Goal: Task Accomplishment & Management: Use online tool/utility

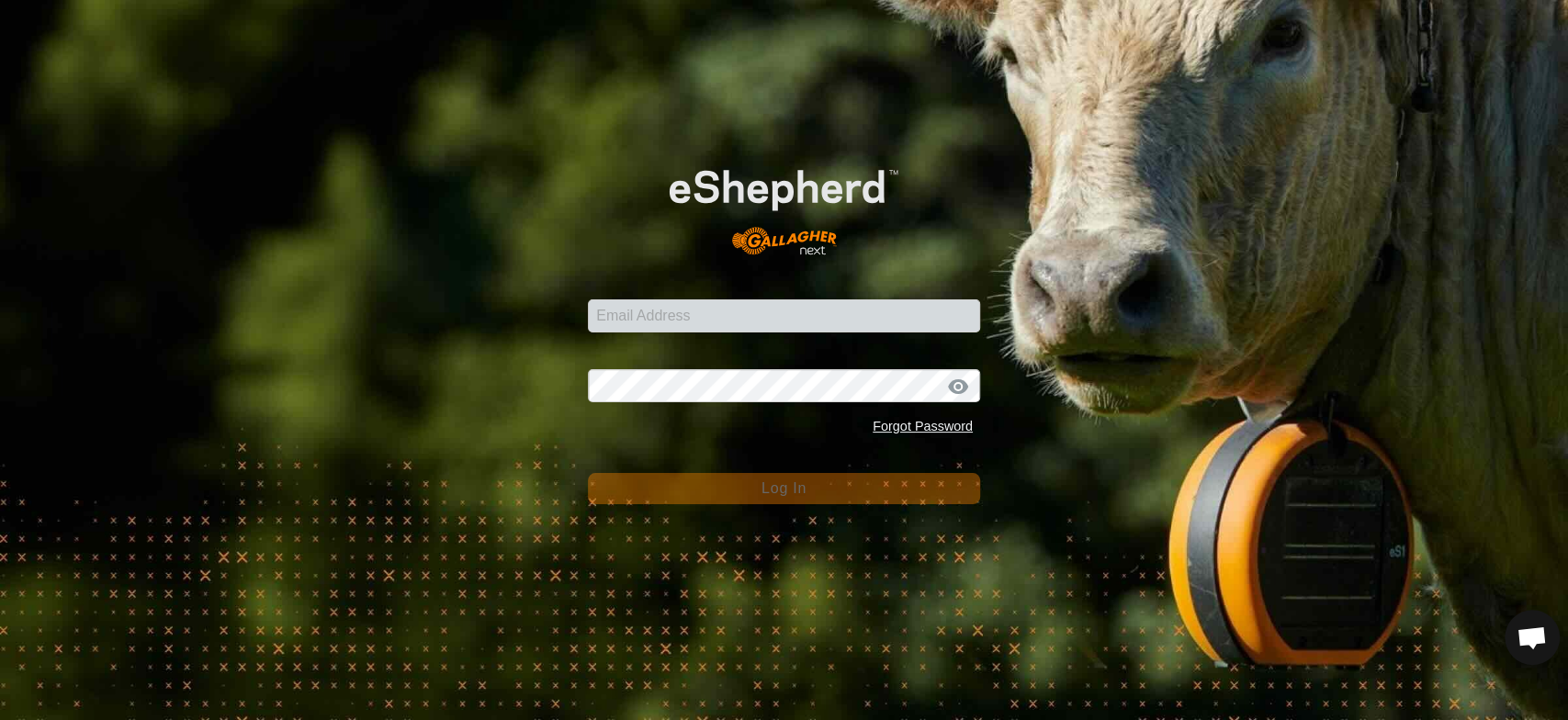
scroll to position [3394, 0]
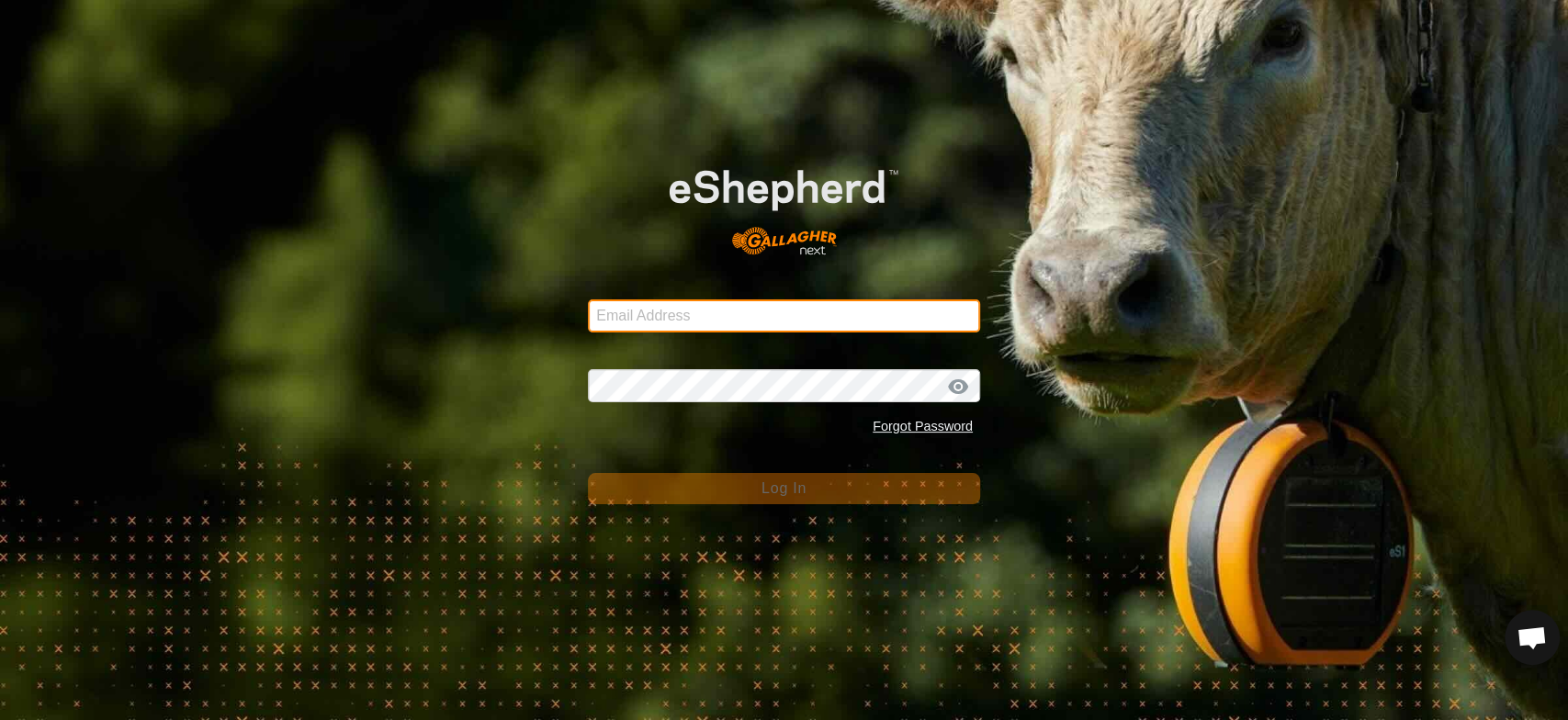
click at [606, 317] on input "Email Address" at bounding box center [784, 316] width 392 height 33
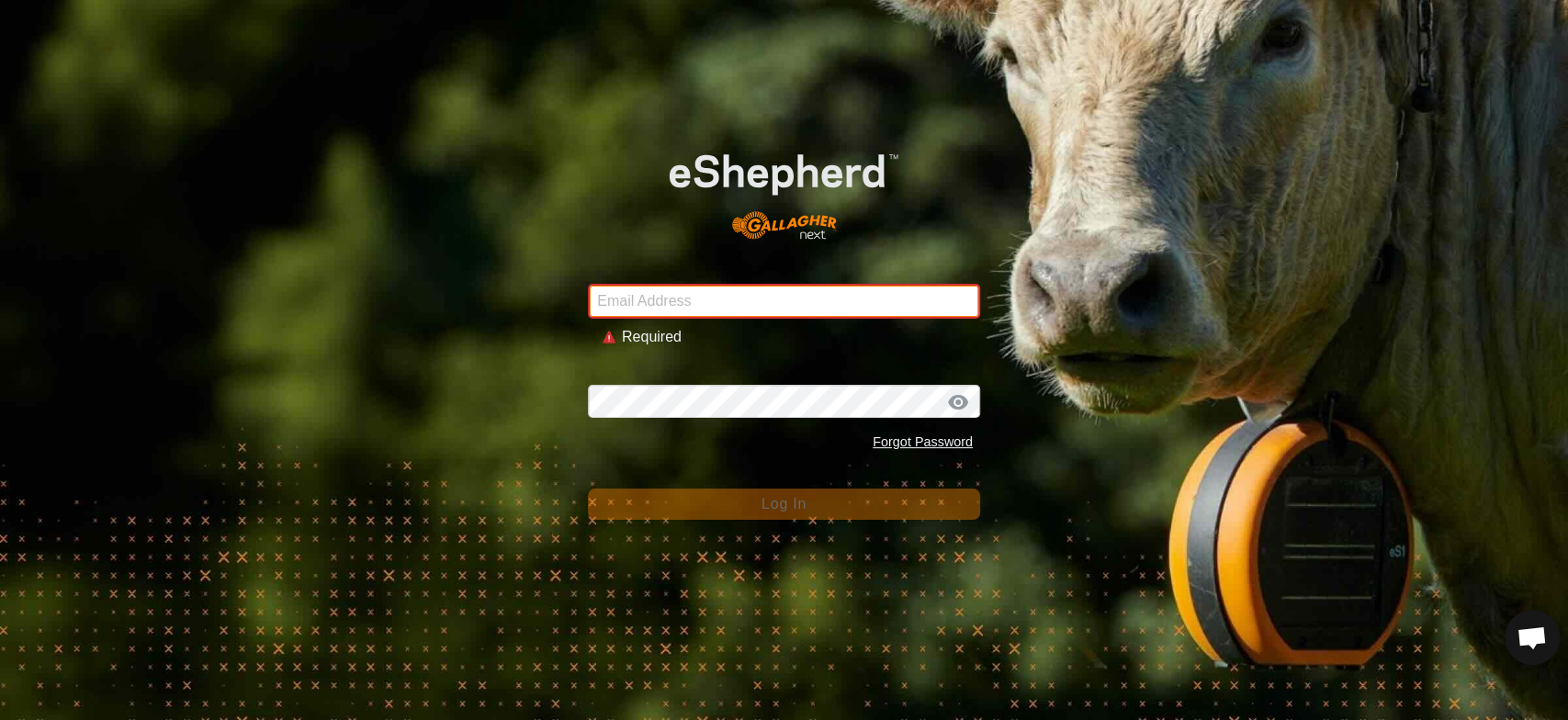
type input "tamarackpieds@gmail.com"
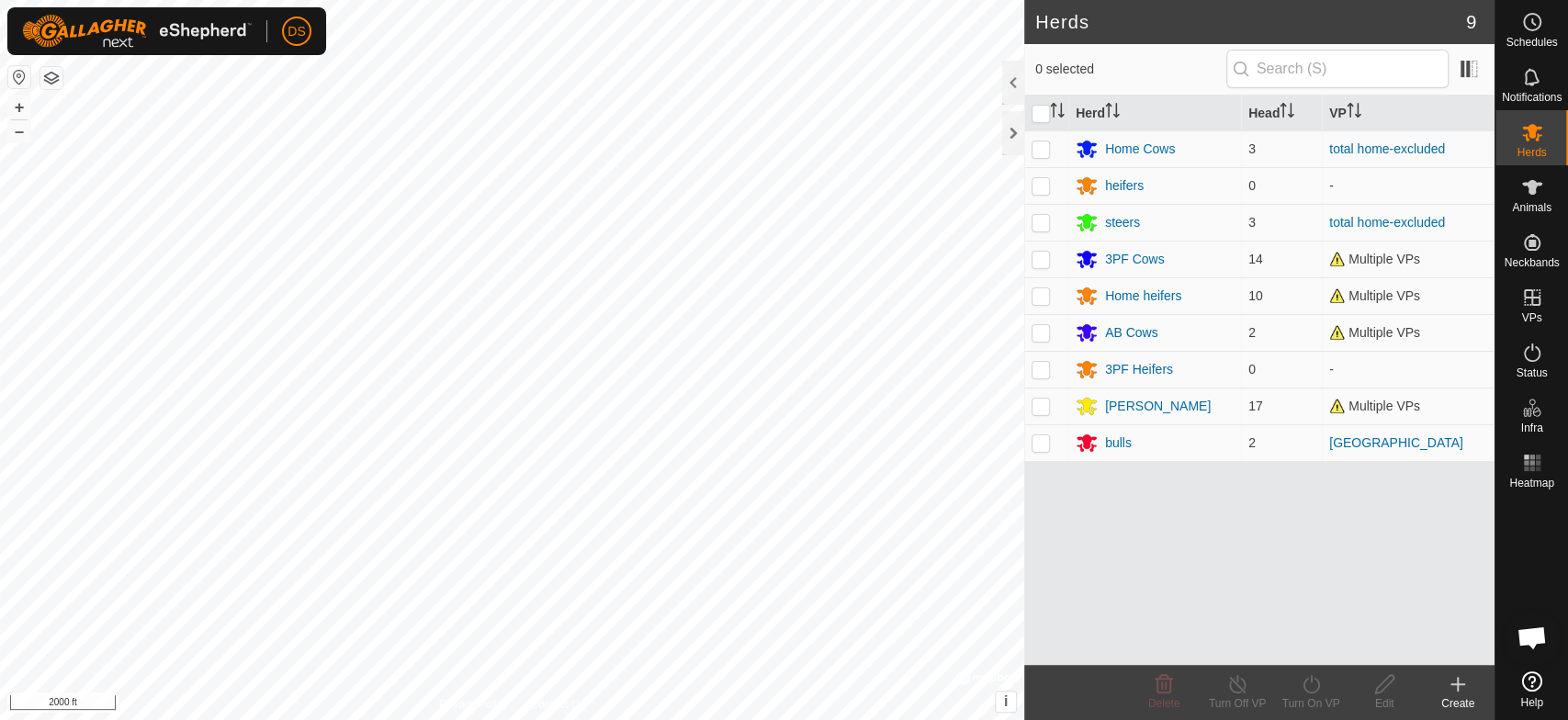
scroll to position [3446, 0]
click at [1535, 180] on icon at bounding box center [1532, 187] width 22 height 22
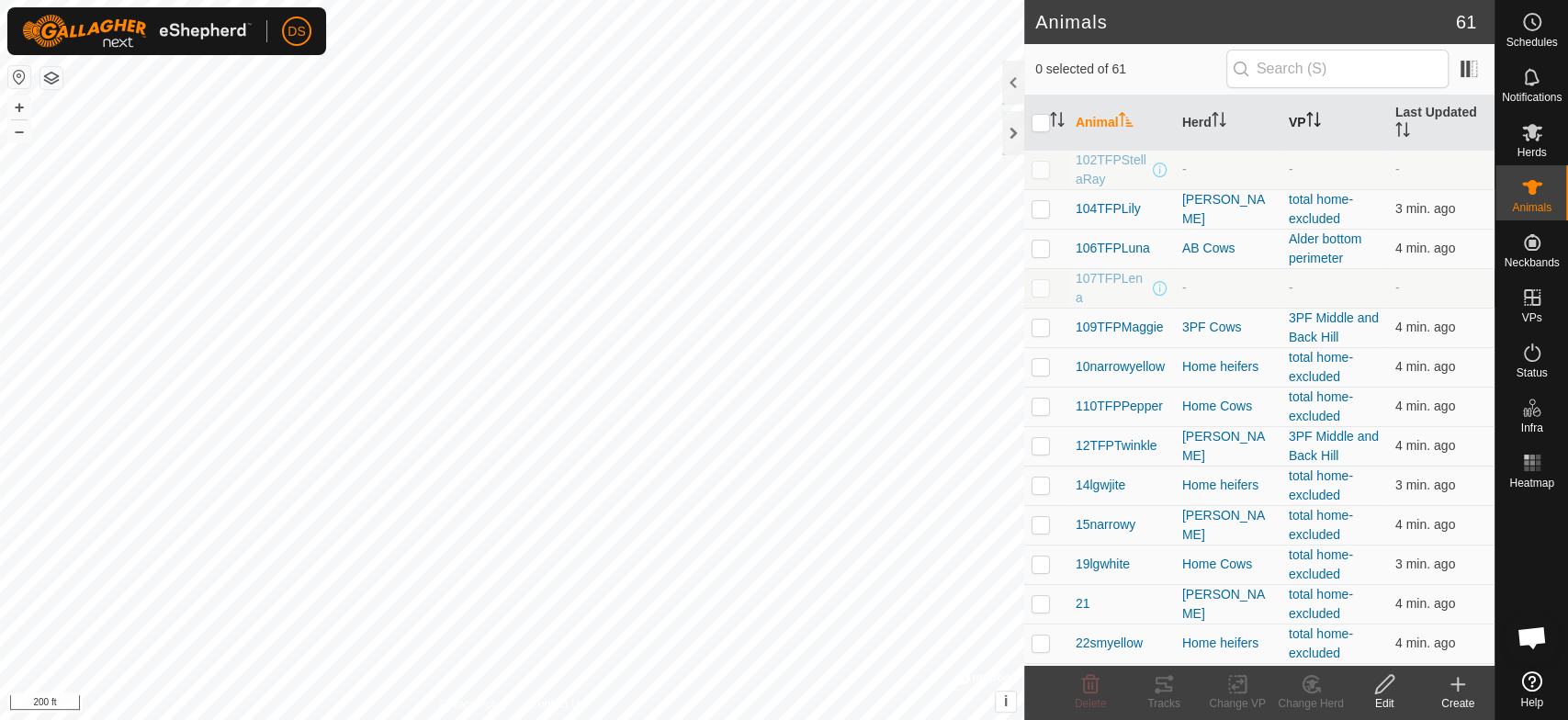
click at [1298, 122] on th "VP" at bounding box center [1335, 123] width 107 height 55
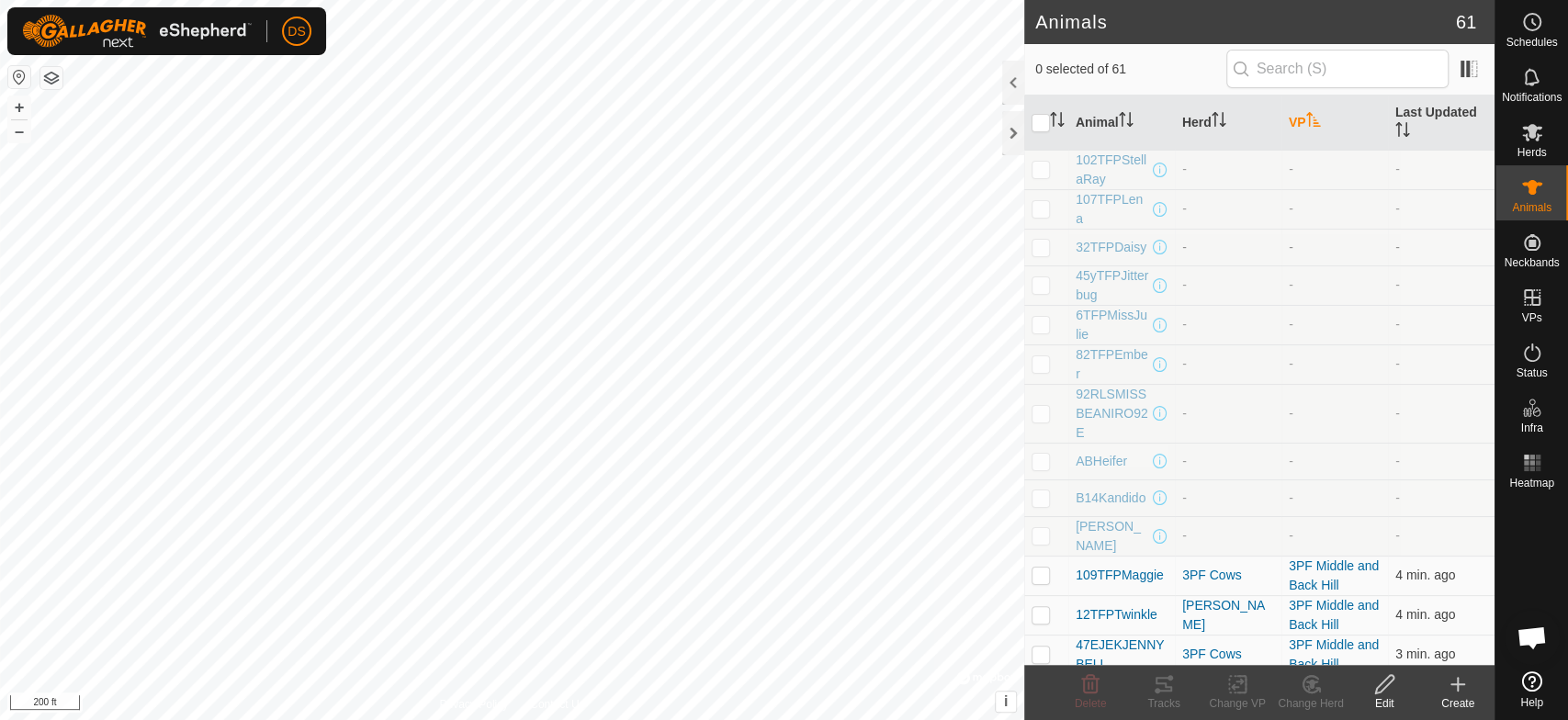
scroll to position [102, 0]
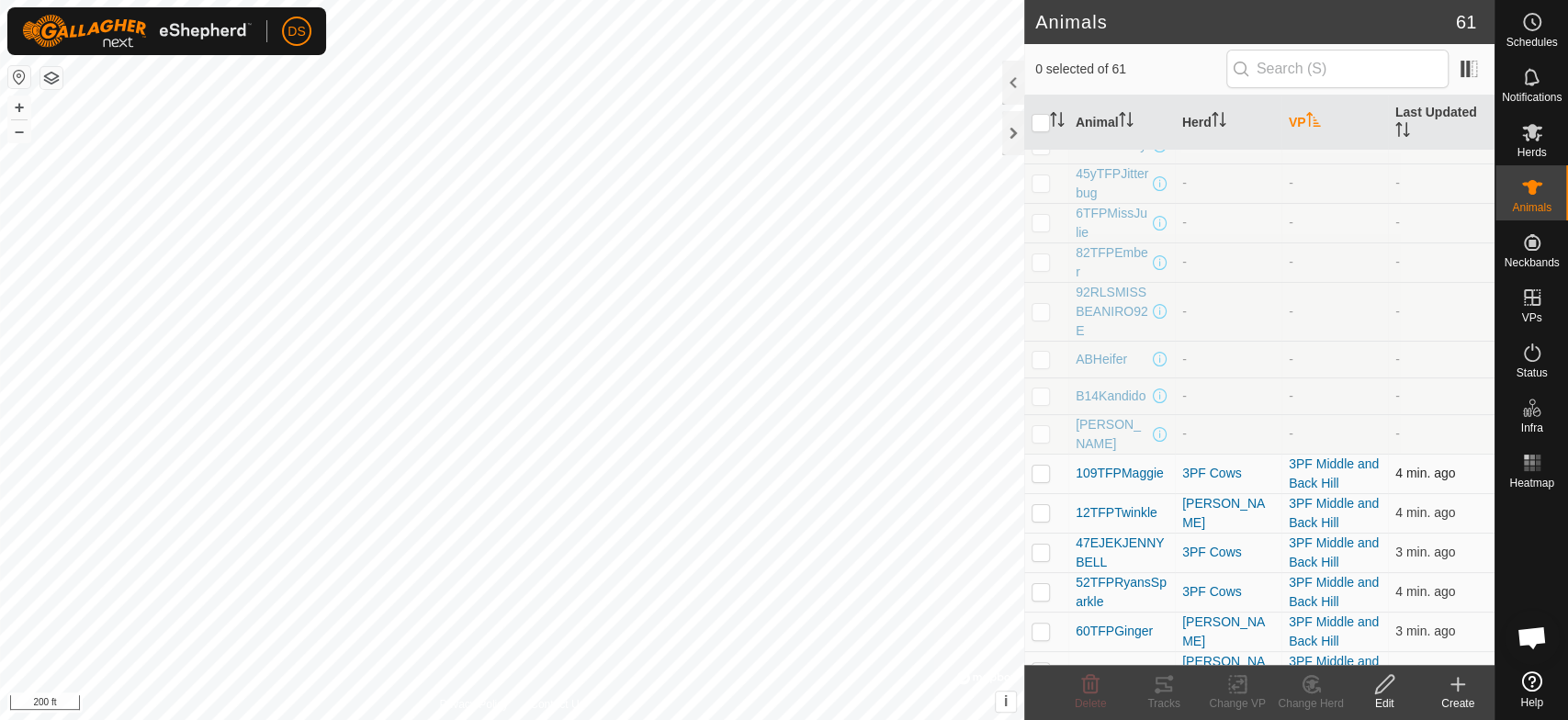
click at [1039, 474] on p-checkbox at bounding box center [1042, 473] width 19 height 15
checkbox input "true"
click at [1040, 516] on p-checkbox at bounding box center [1042, 513] width 19 height 15
checkbox input "true"
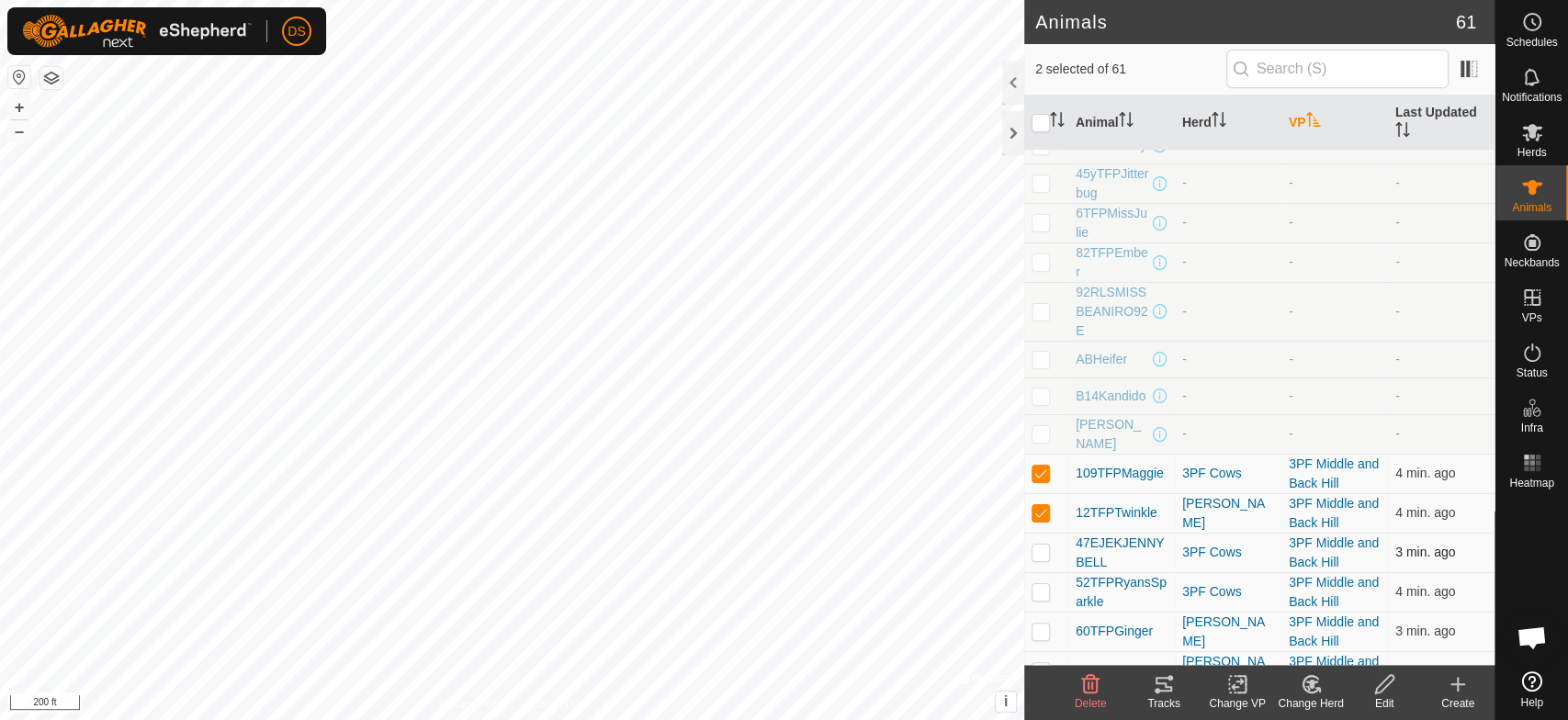
click at [1040, 554] on p-checkbox at bounding box center [1042, 552] width 19 height 15
checkbox input "true"
click at [1041, 595] on p-checkbox at bounding box center [1042, 592] width 19 height 15
checkbox input "true"
click at [1039, 631] on p-checkbox at bounding box center [1042, 631] width 19 height 15
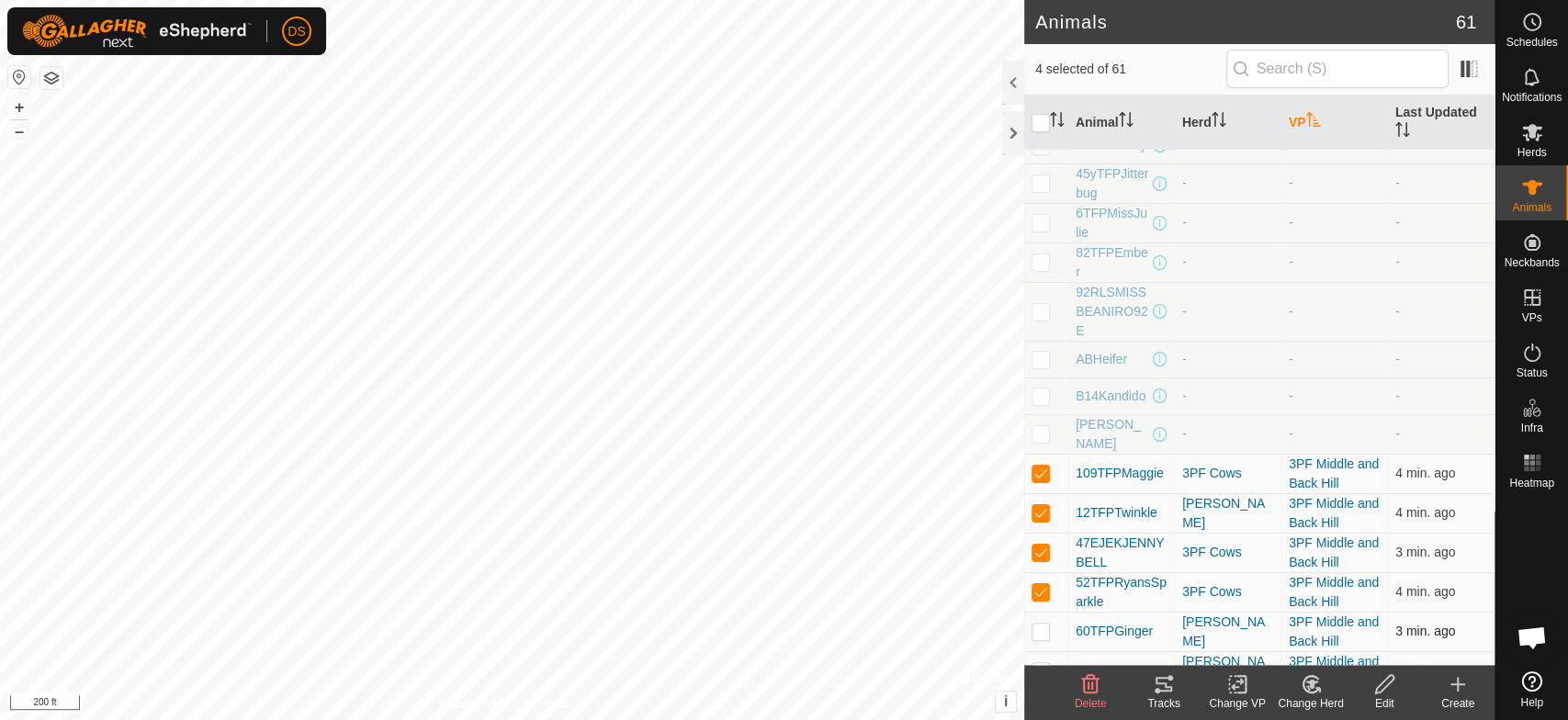
checkbox input "true"
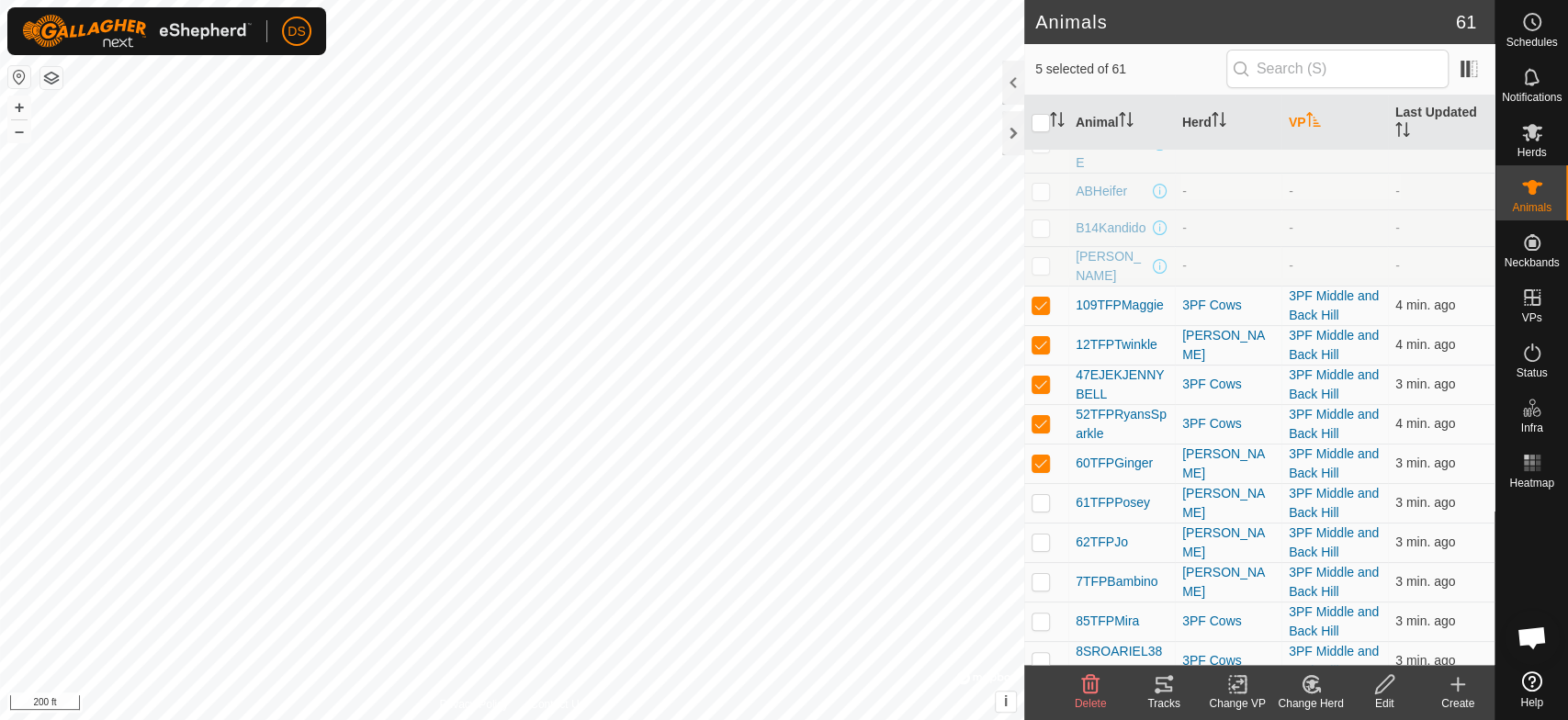
scroll to position [306, 0]
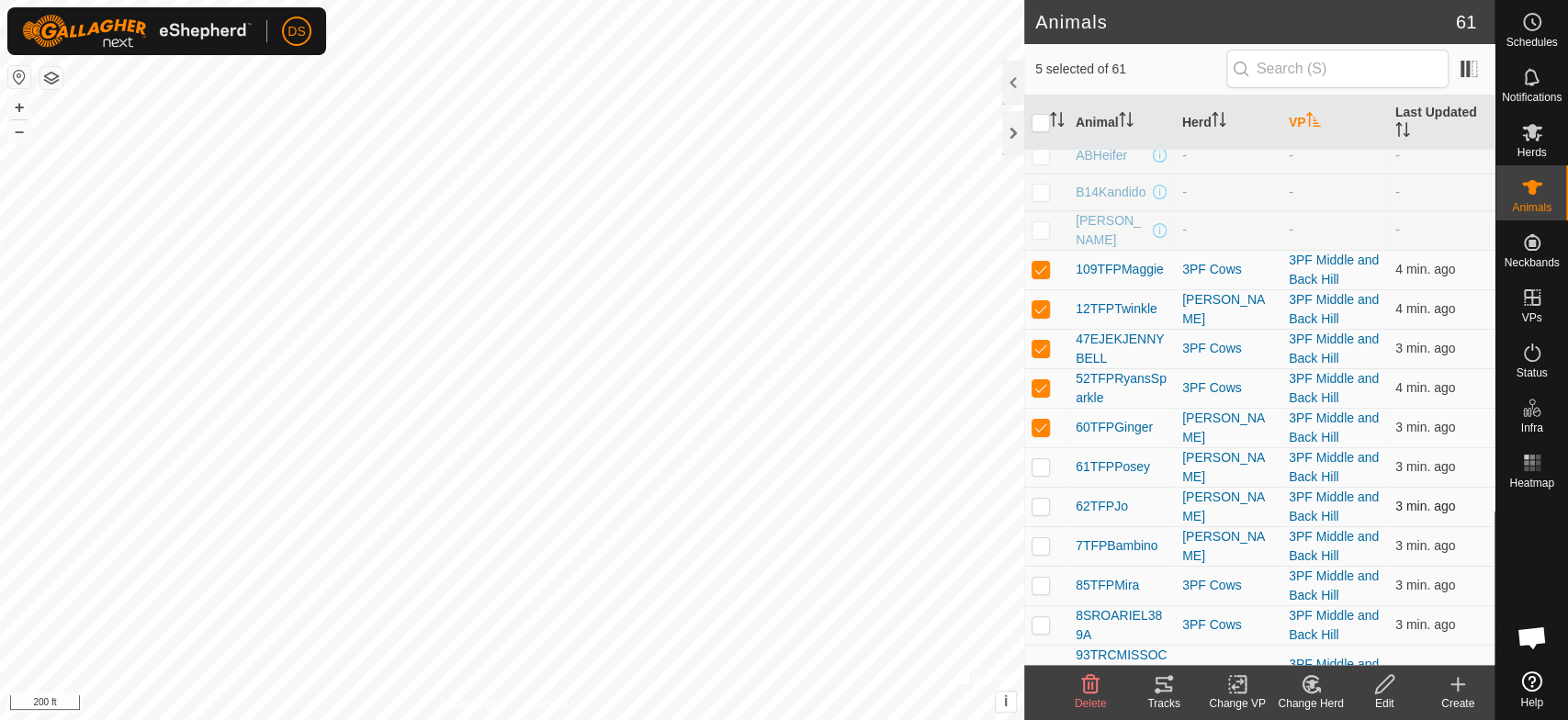
drag, startPoint x: 1038, startPoint y: 507, endPoint x: 1039, endPoint y: 490, distance: 17.0
click at [1038, 507] on p-checkbox at bounding box center [1042, 507] width 19 height 15
checkbox input "true"
click at [1039, 466] on p-checkbox at bounding box center [1042, 466] width 19 height 15
checkbox input "true"
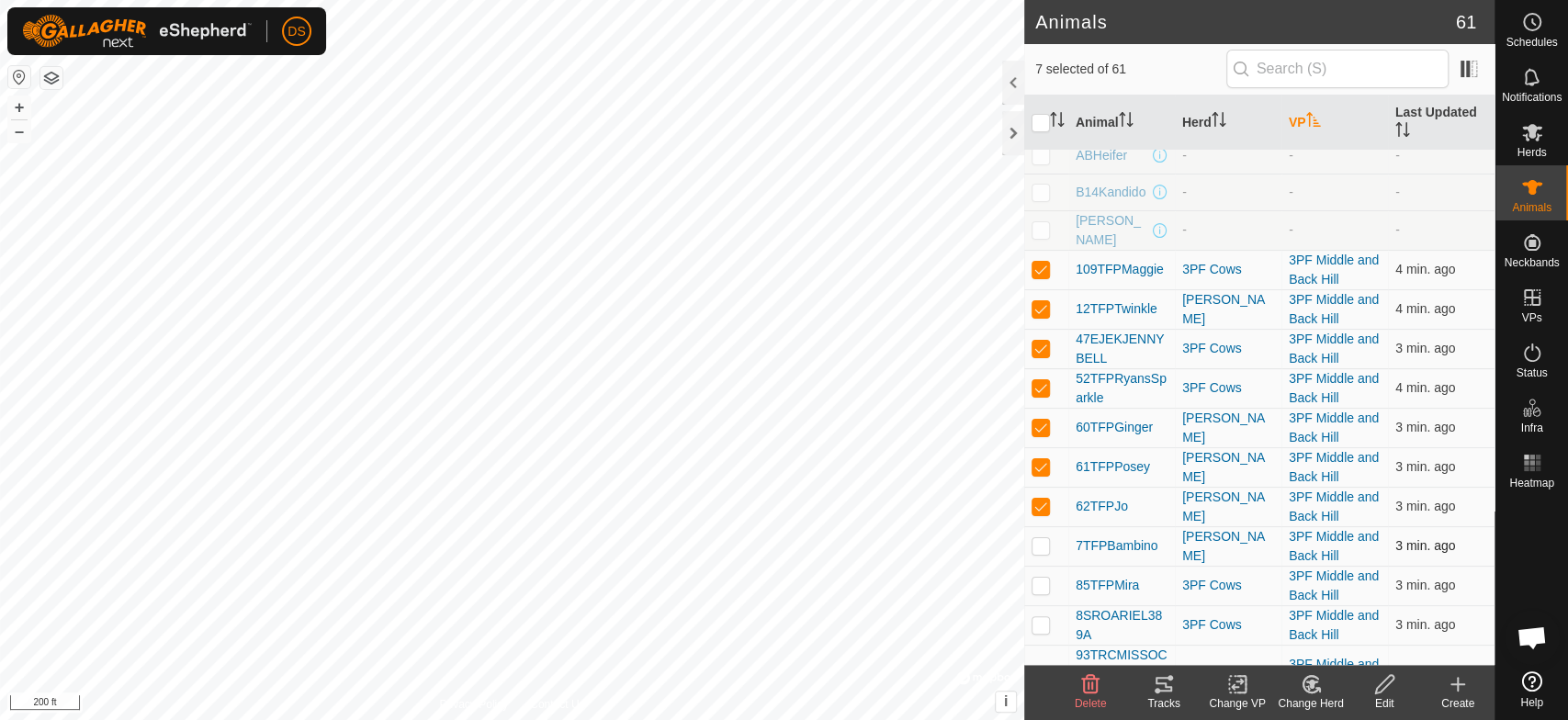
click at [1036, 543] on p-checkbox at bounding box center [1042, 546] width 19 height 15
checkbox input "true"
click at [1041, 584] on p-checkbox at bounding box center [1042, 585] width 19 height 15
checkbox input "true"
click at [1036, 626] on p-checkbox at bounding box center [1042, 624] width 19 height 15
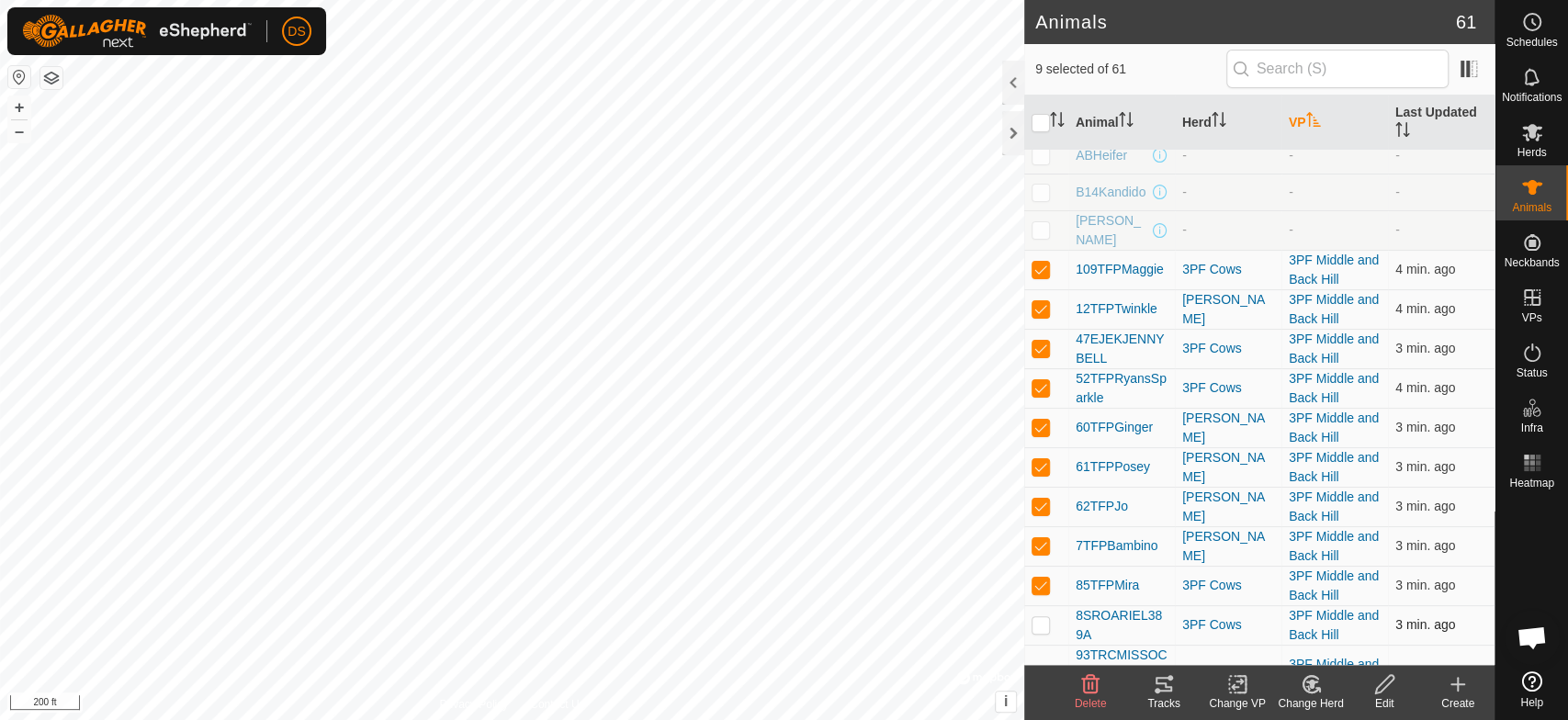
checkbox input "true"
click at [1161, 689] on icon at bounding box center [1164, 684] width 22 height 22
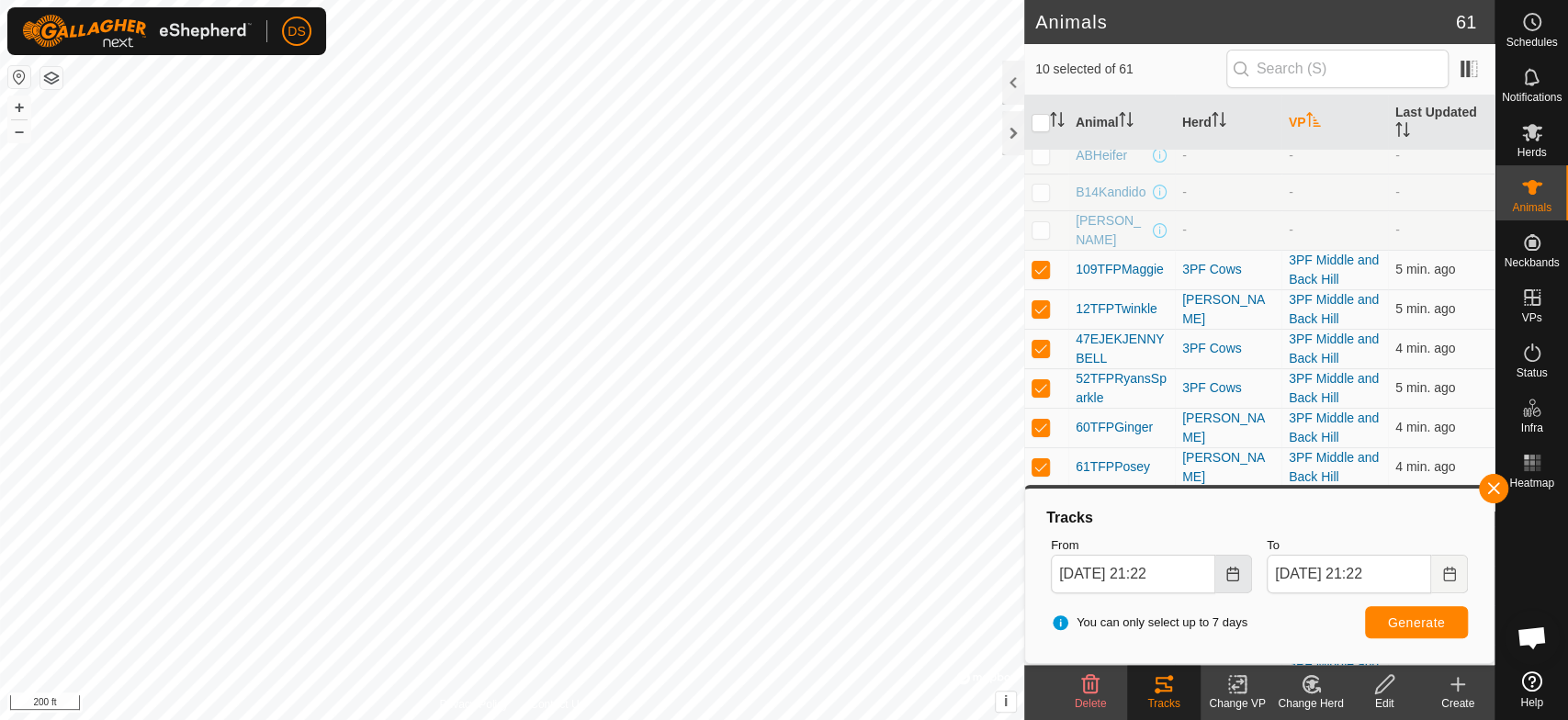
click at [1231, 573] on icon "Choose Date" at bounding box center [1234, 574] width 15 height 15
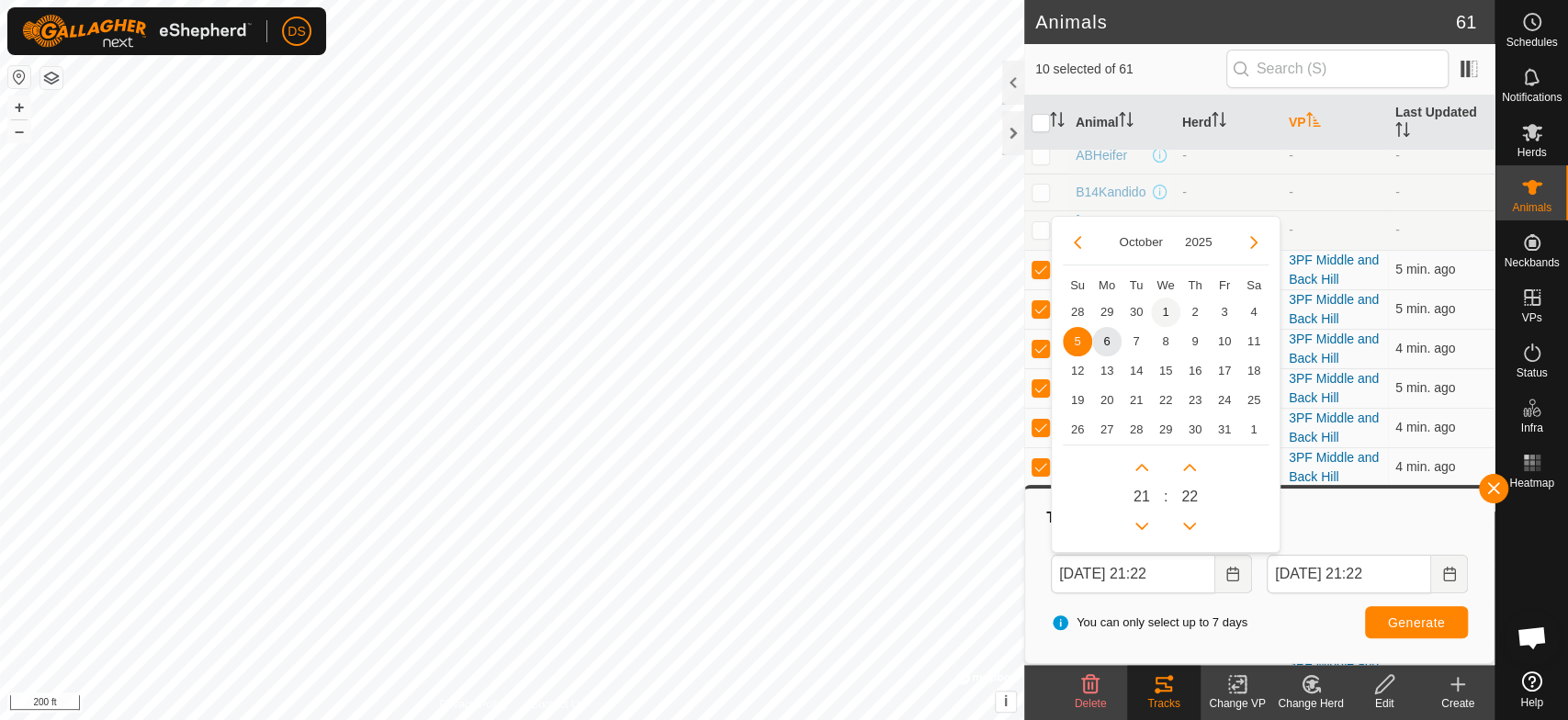
click at [1162, 310] on span "1" at bounding box center [1165, 312] width 29 height 29
type input "[DATE] 21:22"
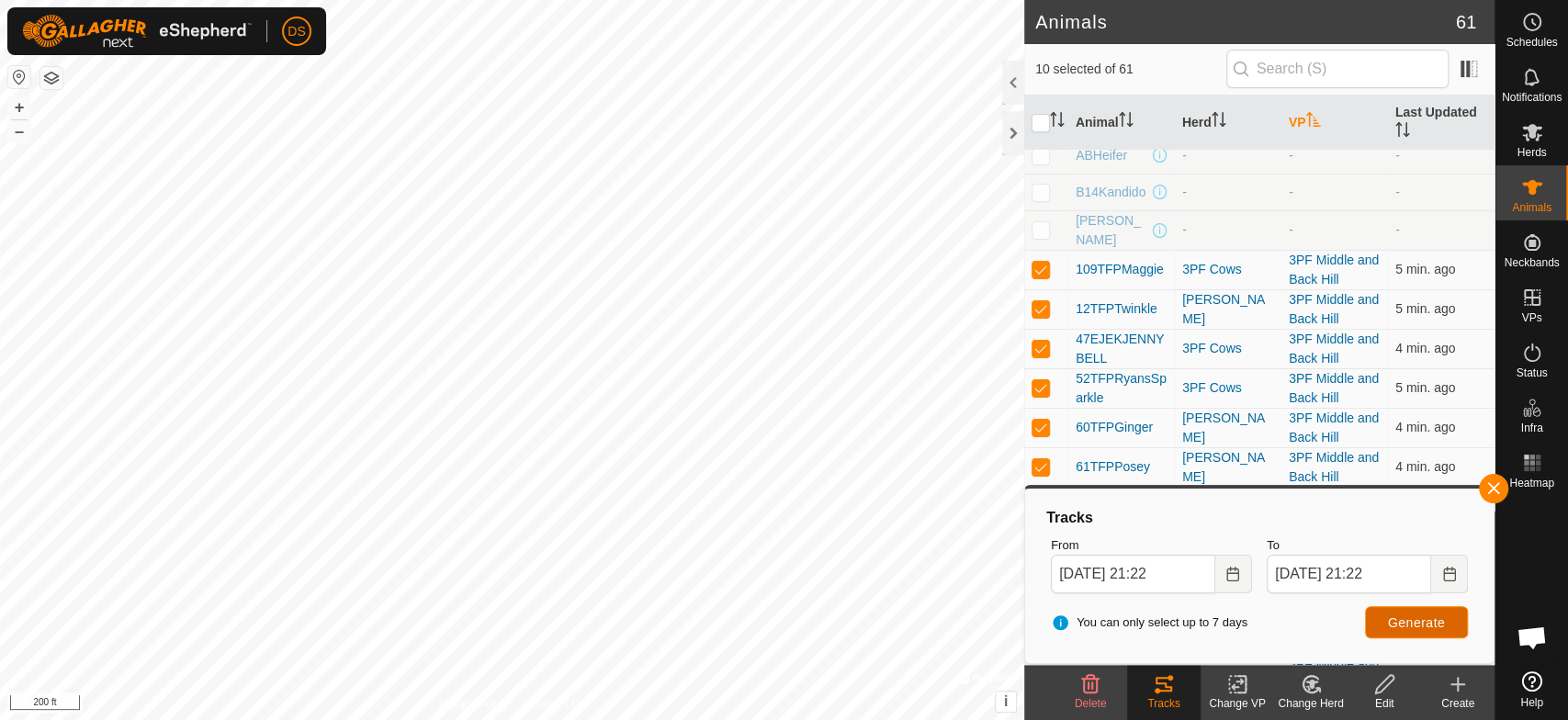
click at [1382, 617] on button "Generate" at bounding box center [1417, 622] width 103 height 32
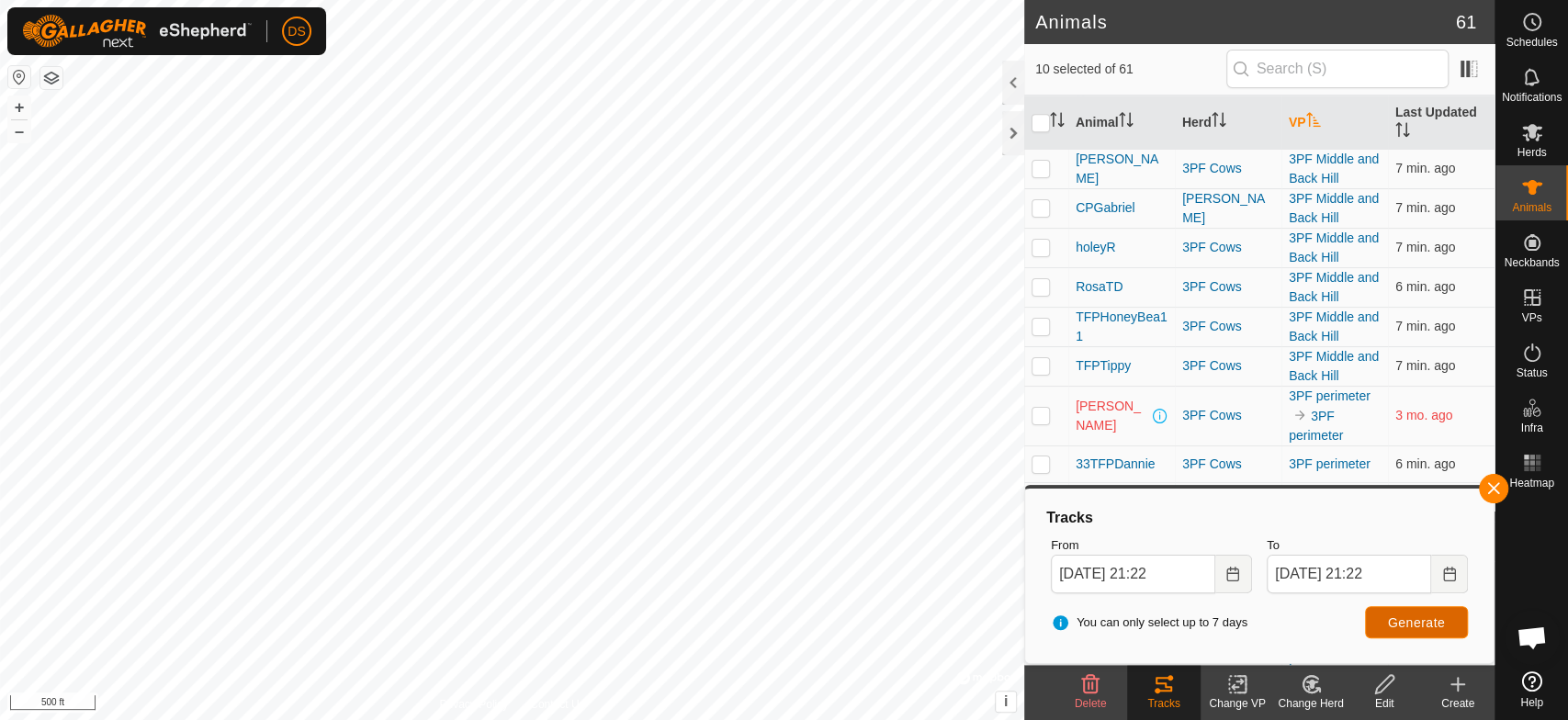
scroll to position [1021, 0]
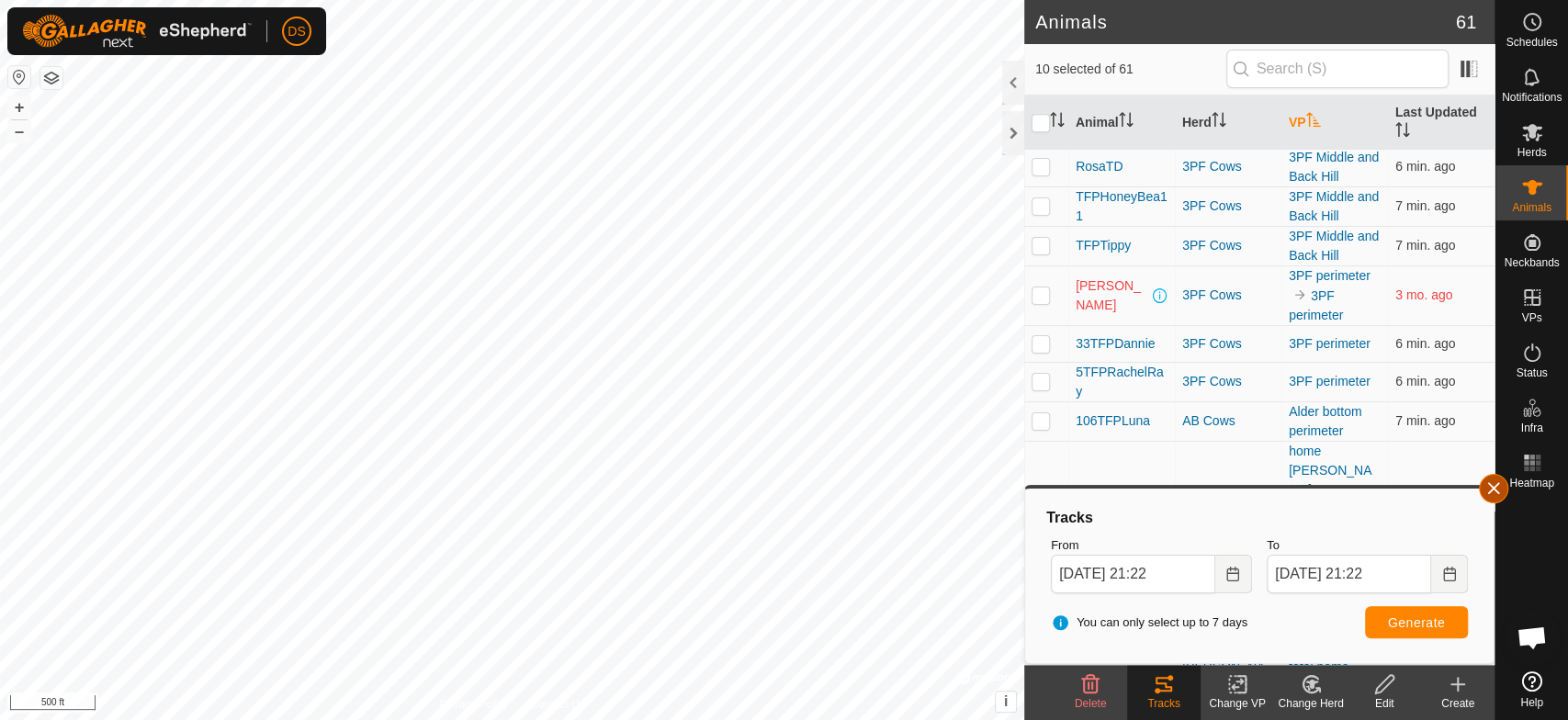
click at [1487, 485] on button "button" at bounding box center [1493, 488] width 29 height 29
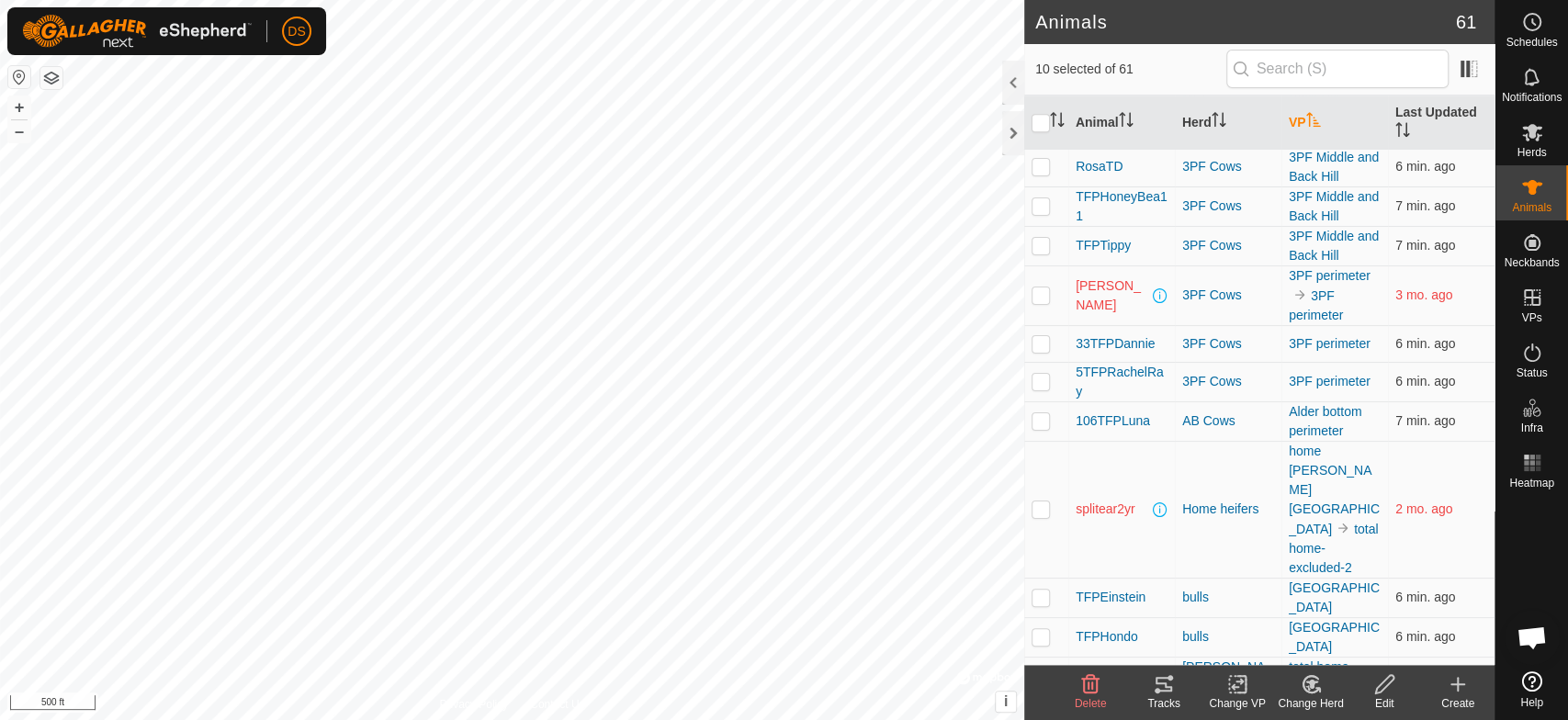
click at [1037, 292] on p-checkbox at bounding box center [1042, 295] width 19 height 15
checkbox input "true"
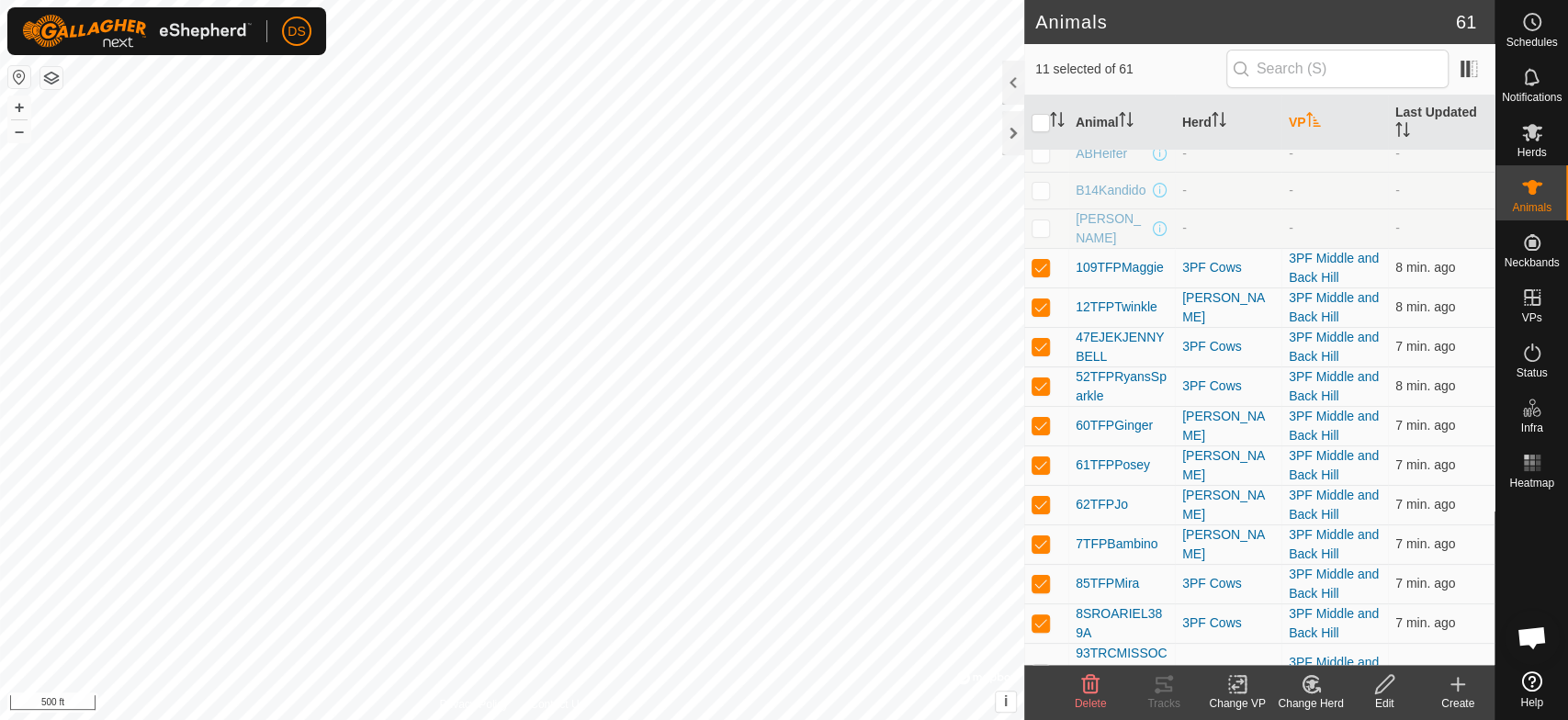
scroll to position [306, 0]
click at [1036, 123] on input "checkbox" at bounding box center [1042, 124] width 19 height 19
checkbox input "true"
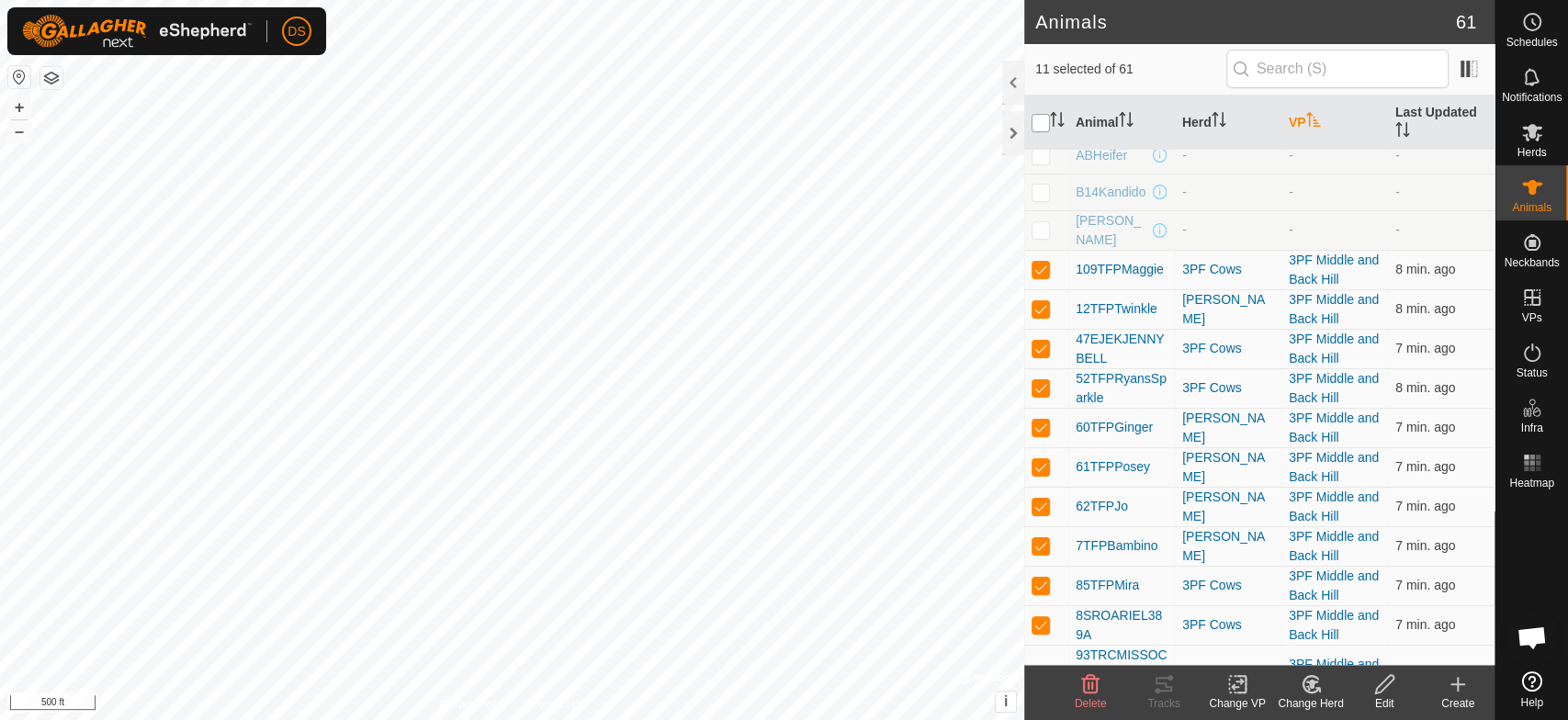
checkbox input "true"
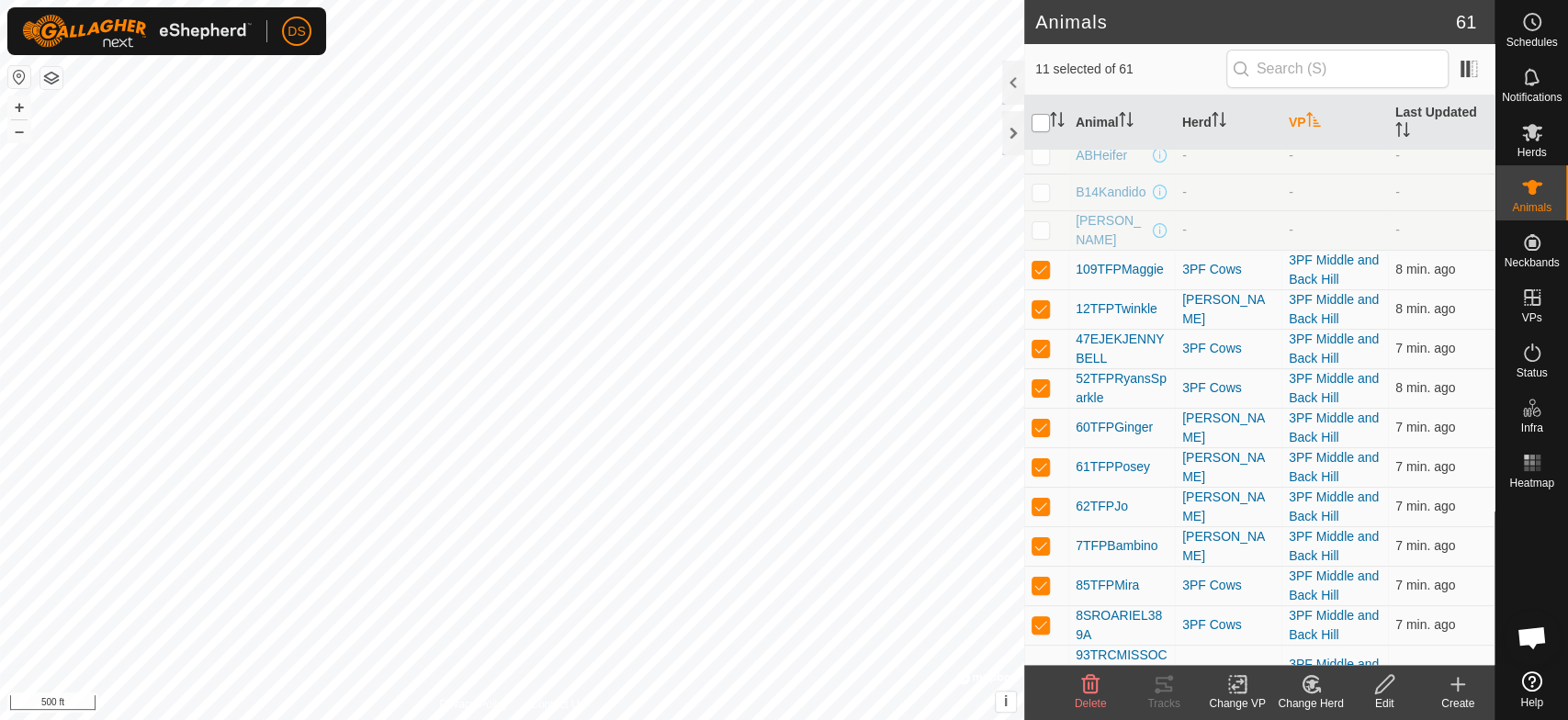
checkbox input "true"
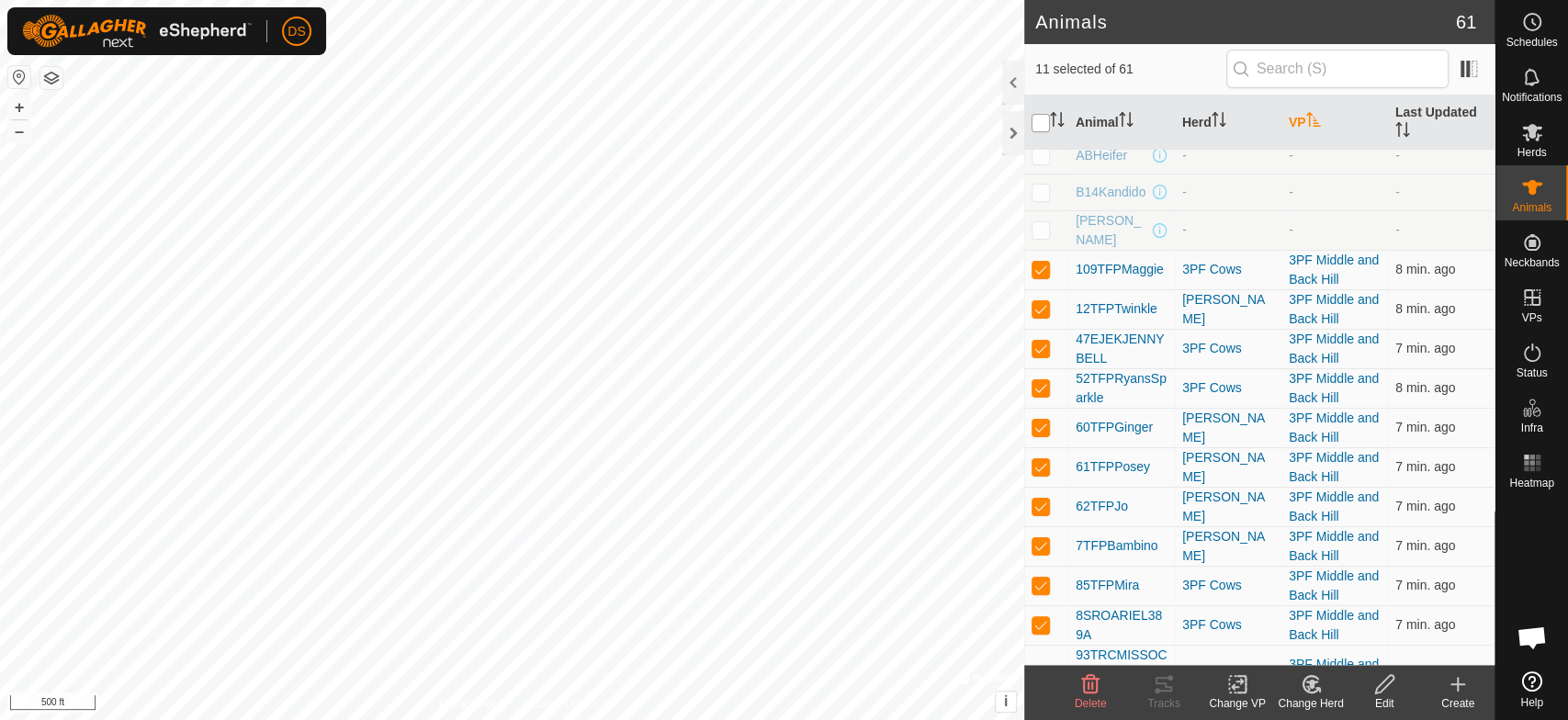
checkbox input "true"
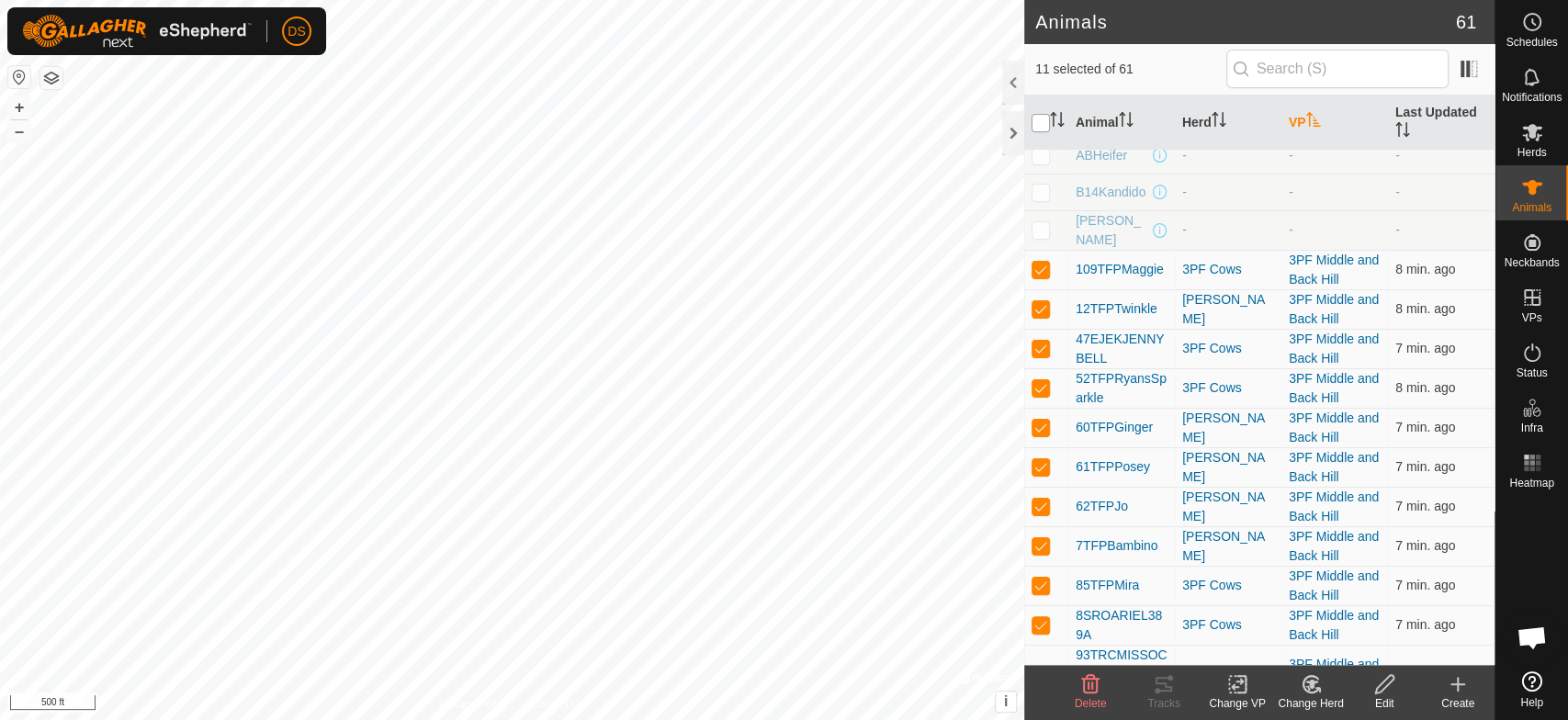
checkbox input "true"
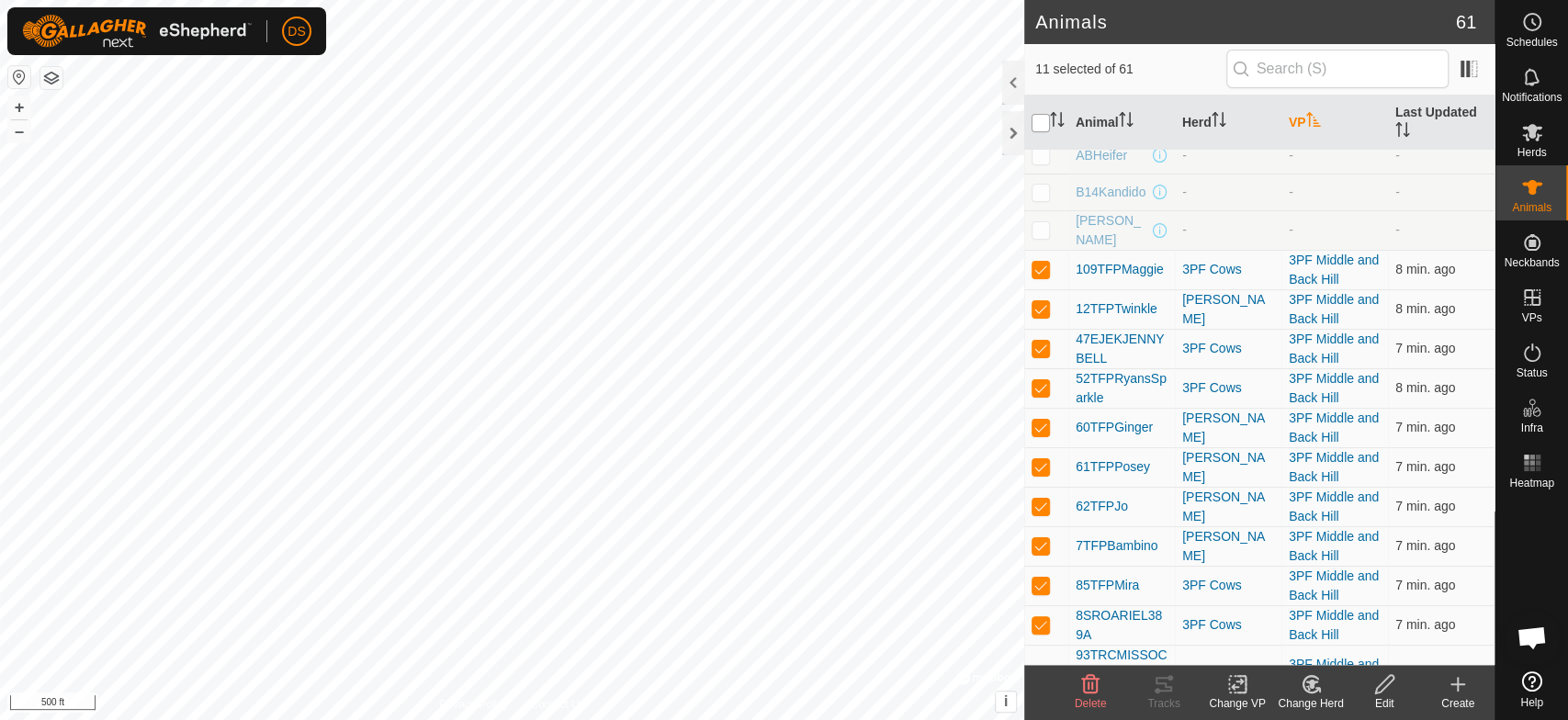
checkbox input "true"
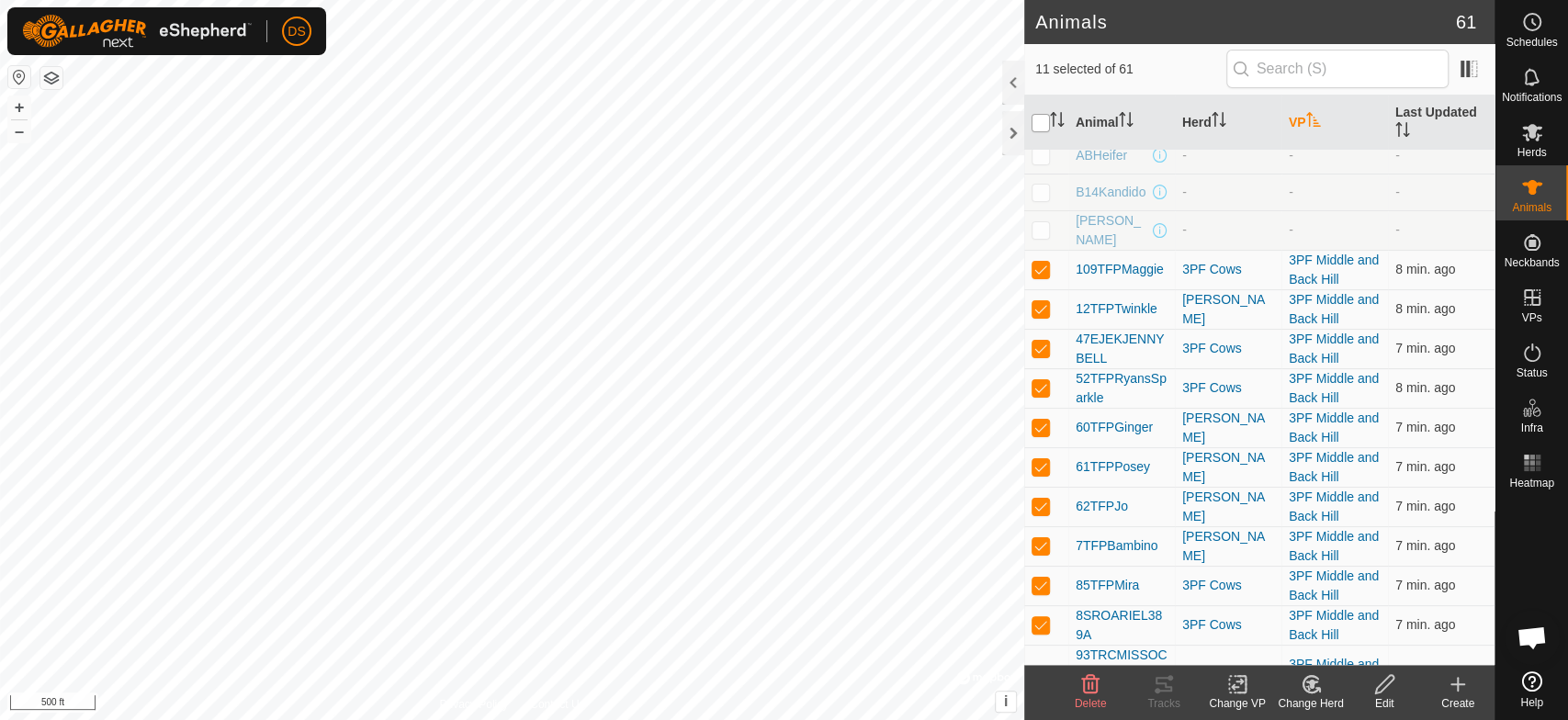
checkbox input "true"
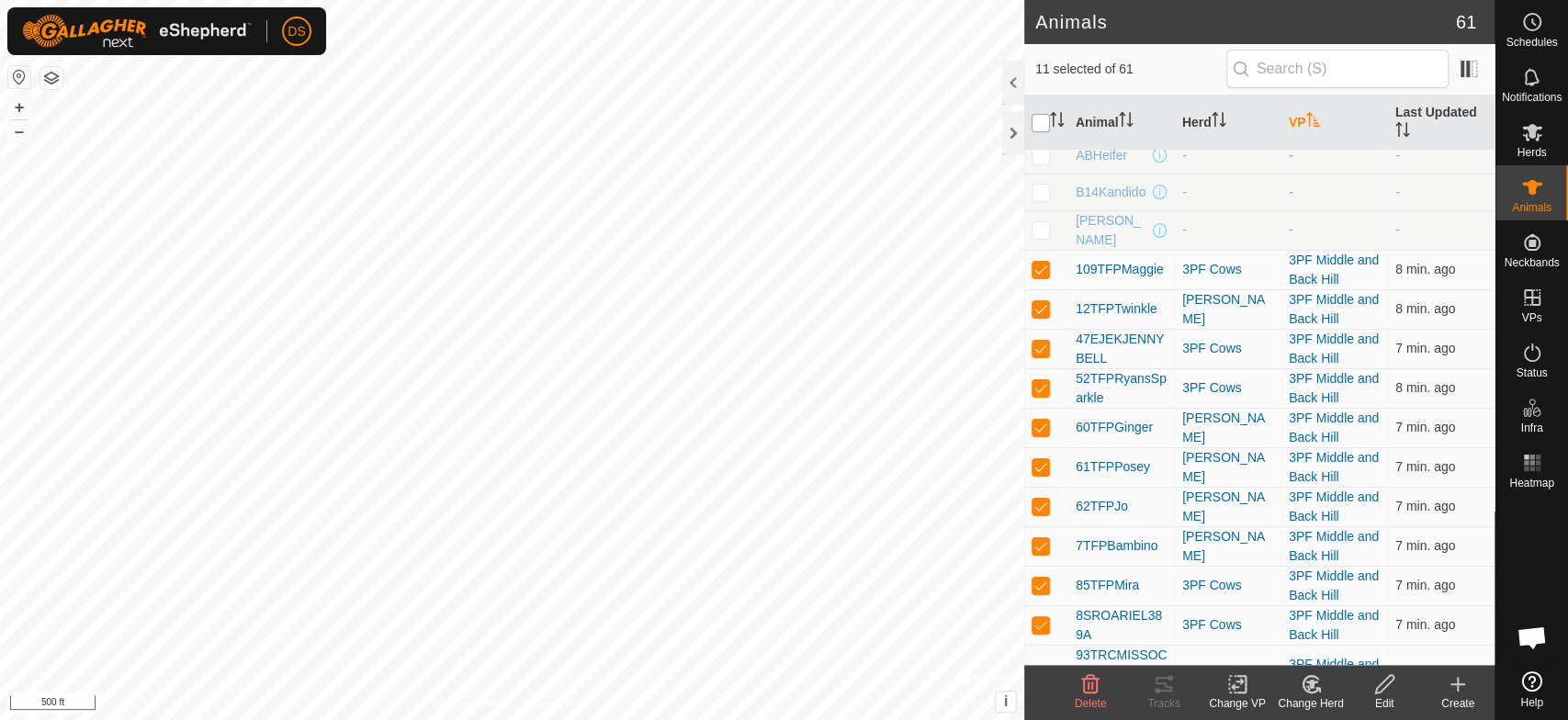
checkbox input "true"
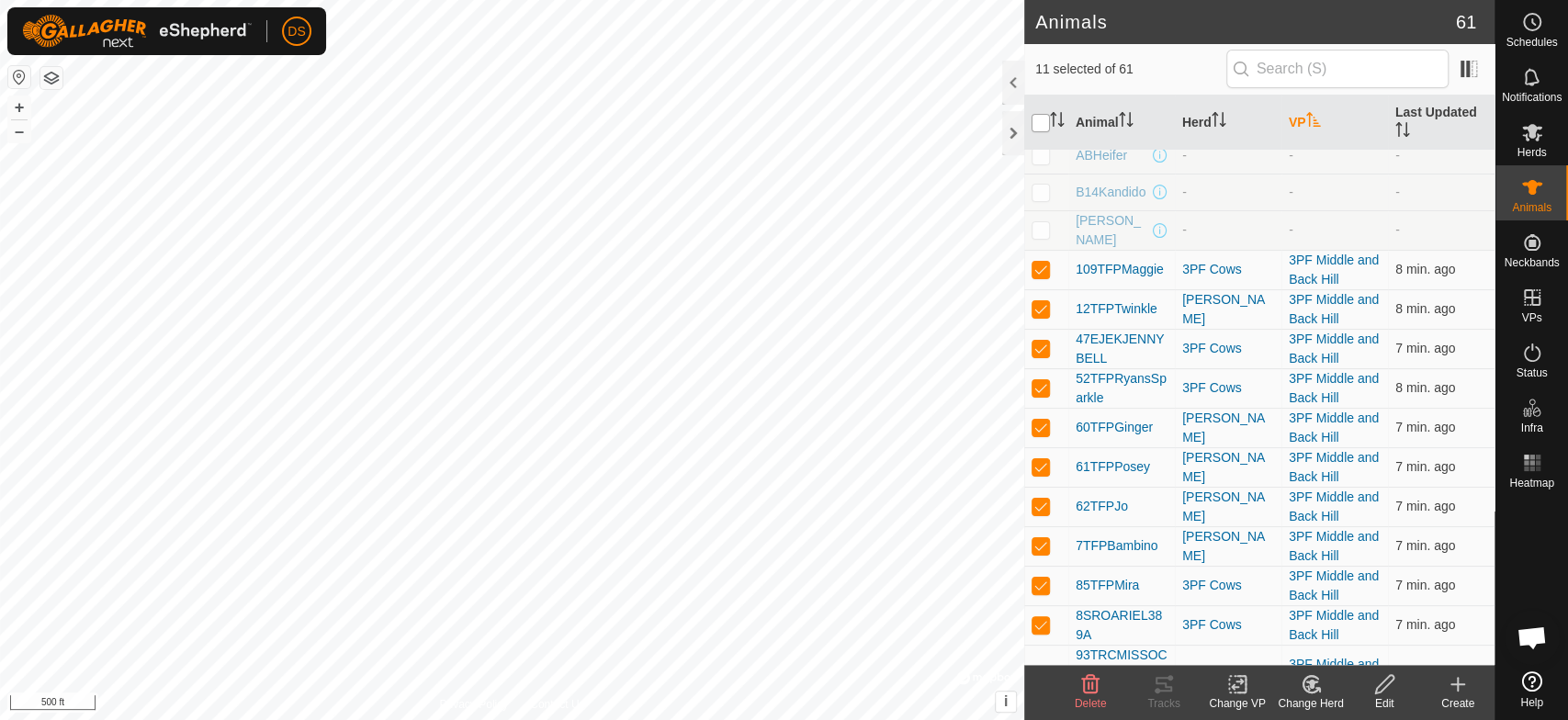
checkbox input "true"
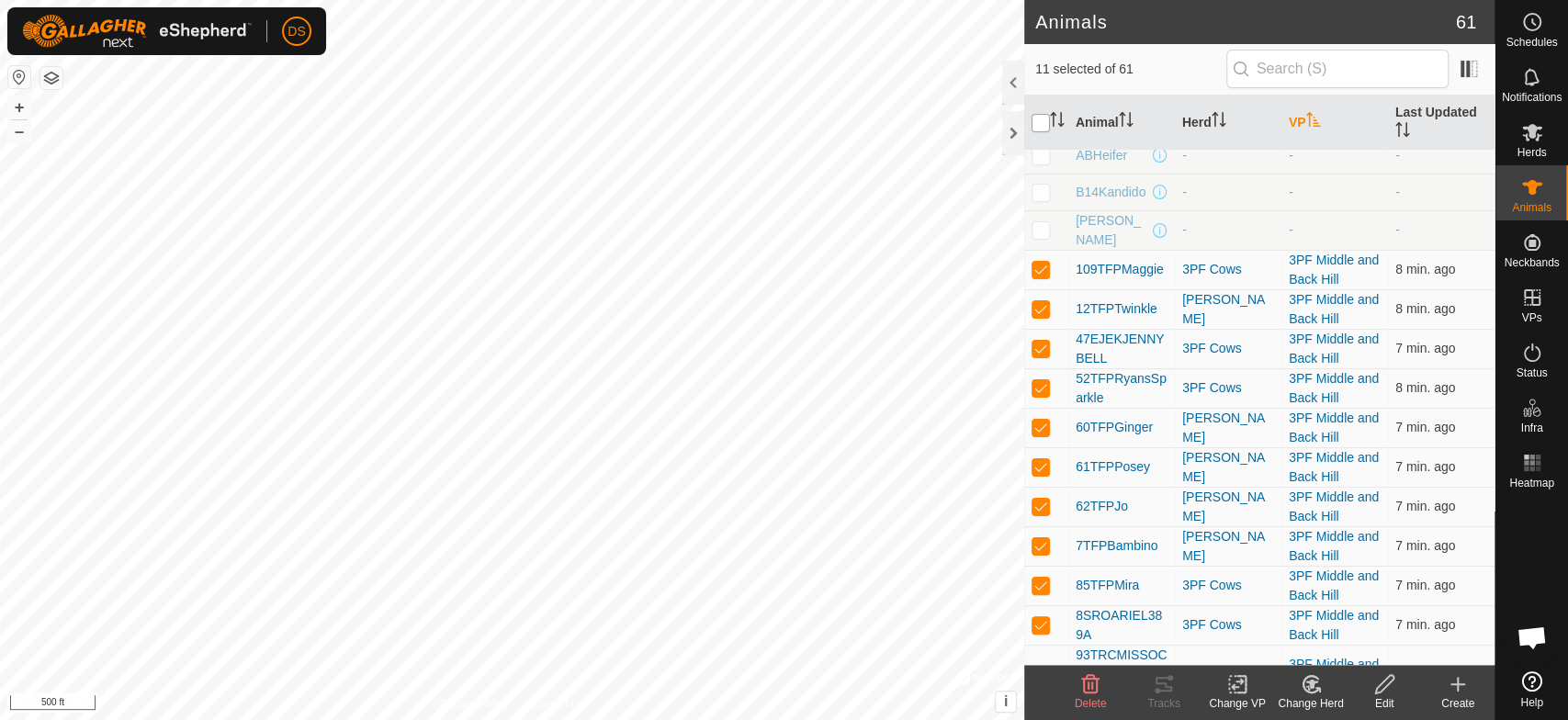
checkbox input "true"
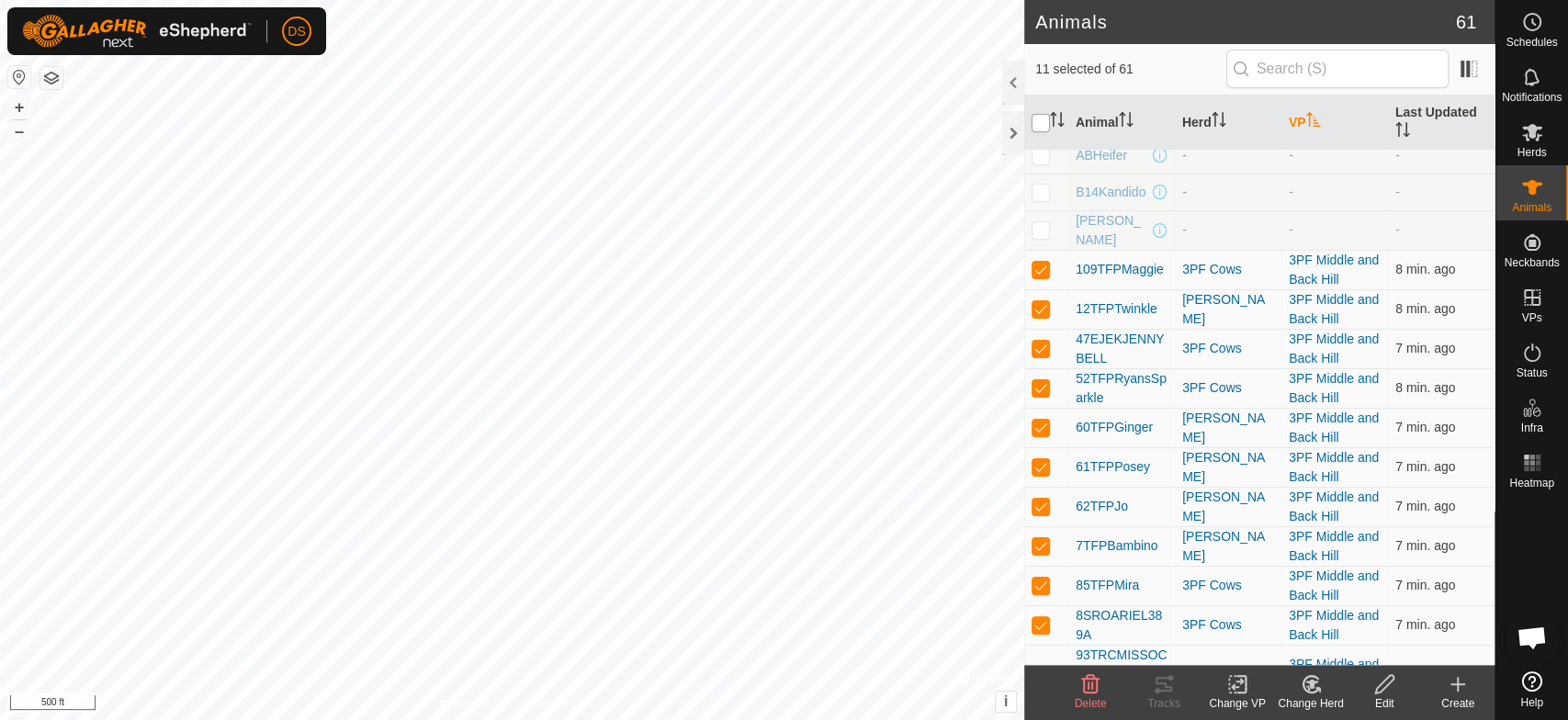
checkbox input "true"
click at [1036, 123] on input "checkbox" at bounding box center [1042, 124] width 19 height 19
checkbox input "false"
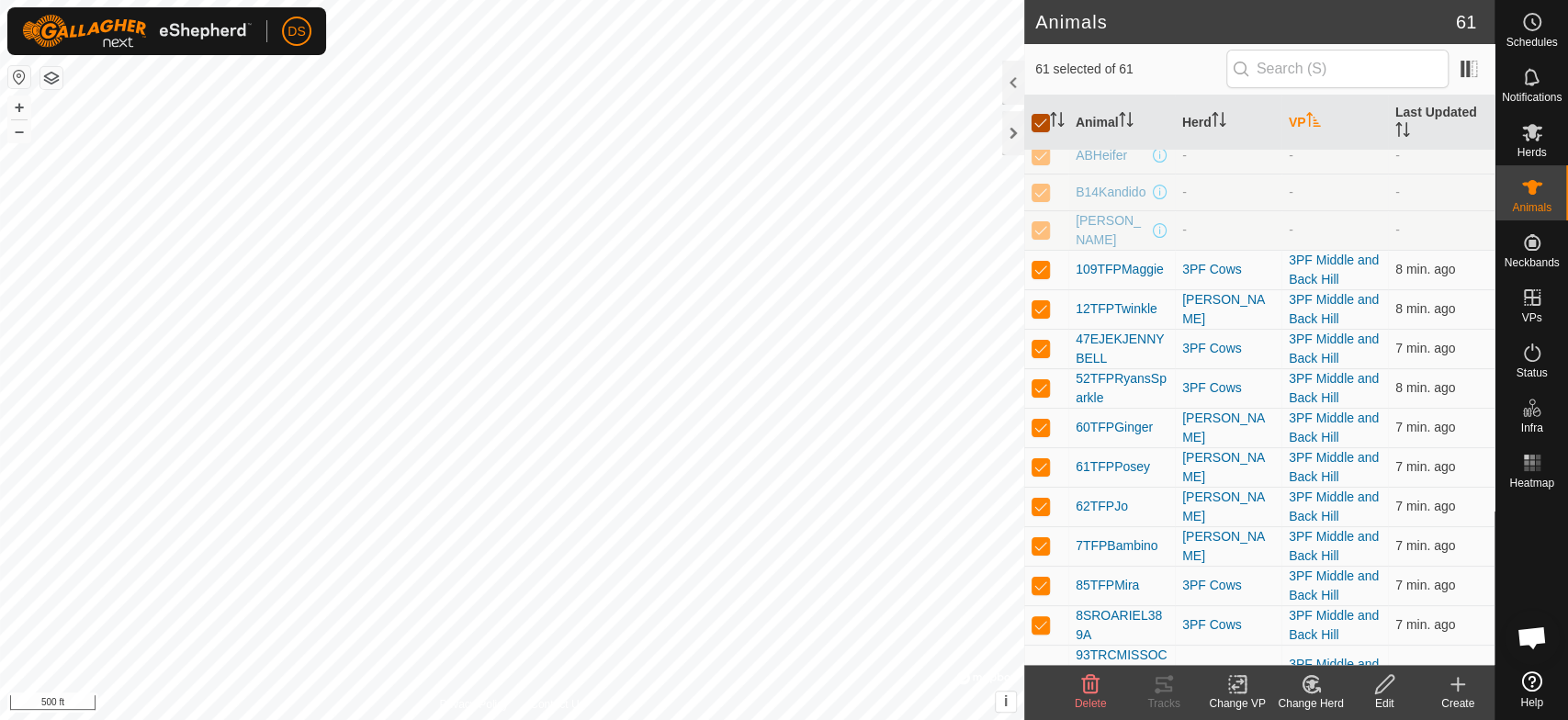
checkbox input "false"
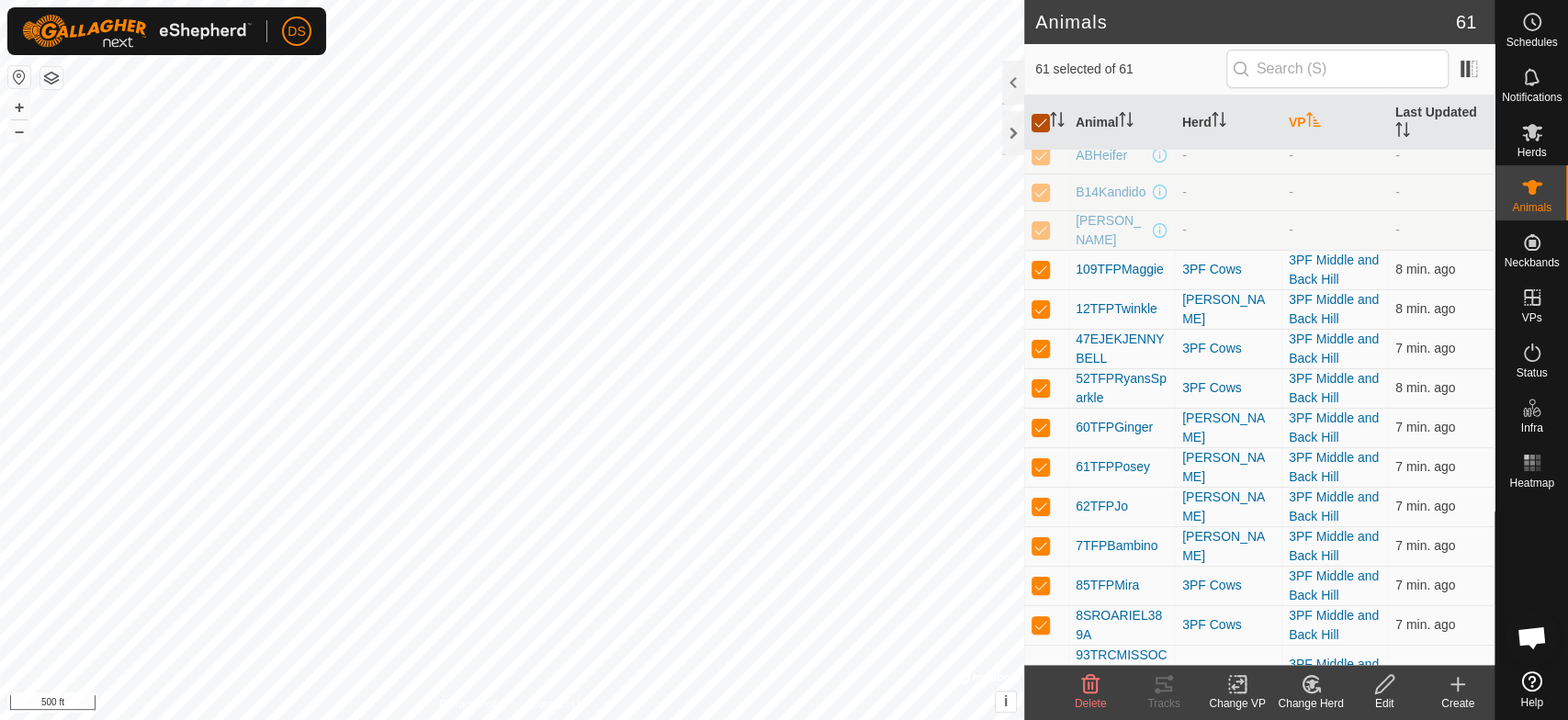
checkbox input "false"
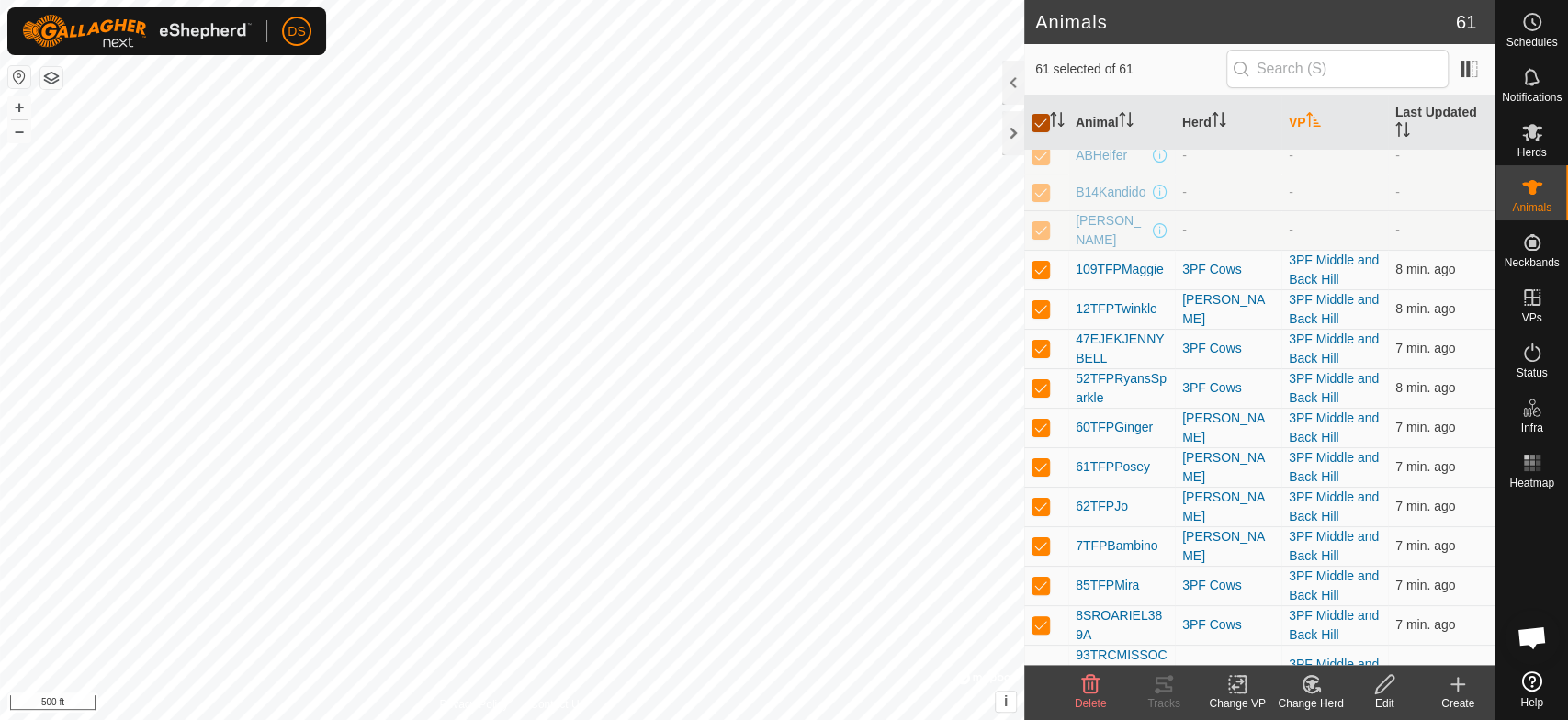
checkbox input "false"
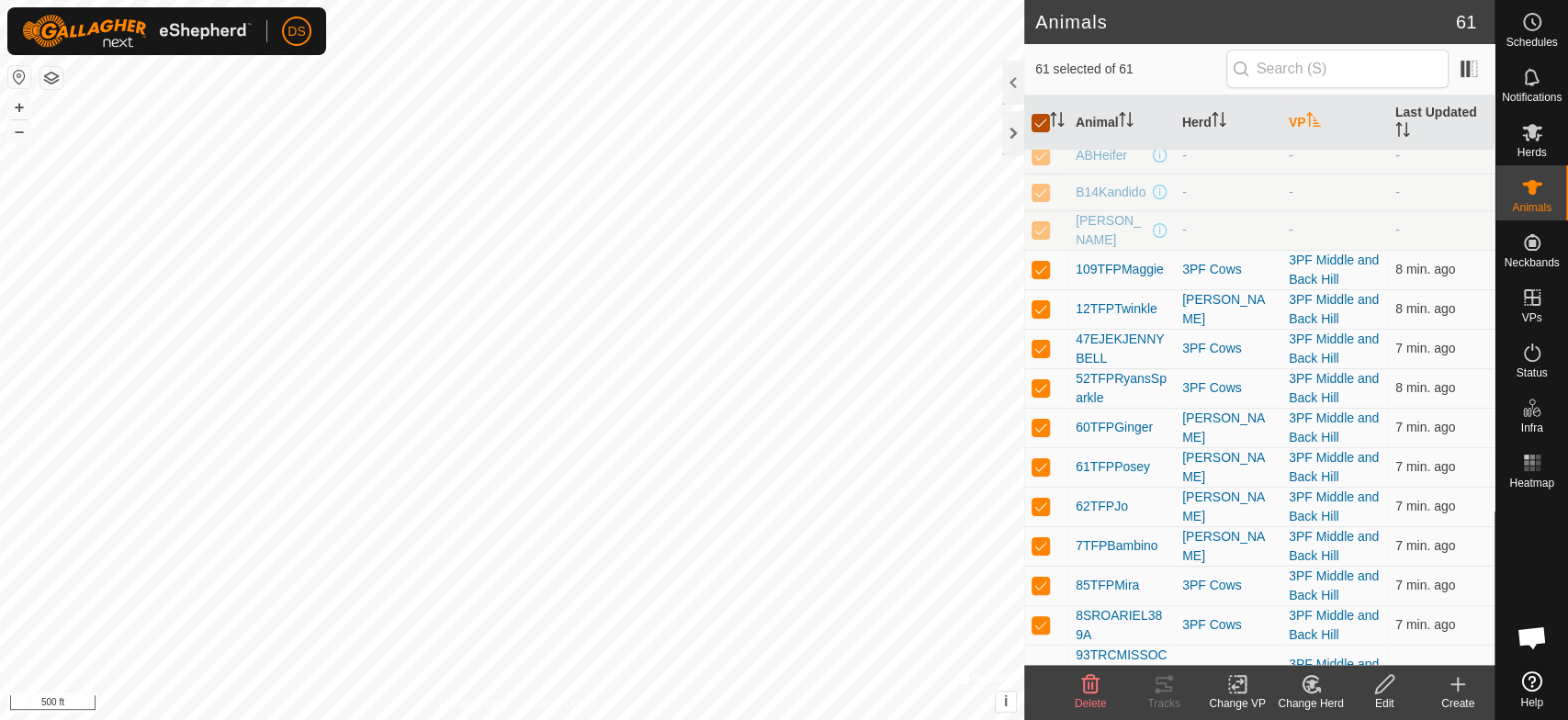
checkbox input "false"
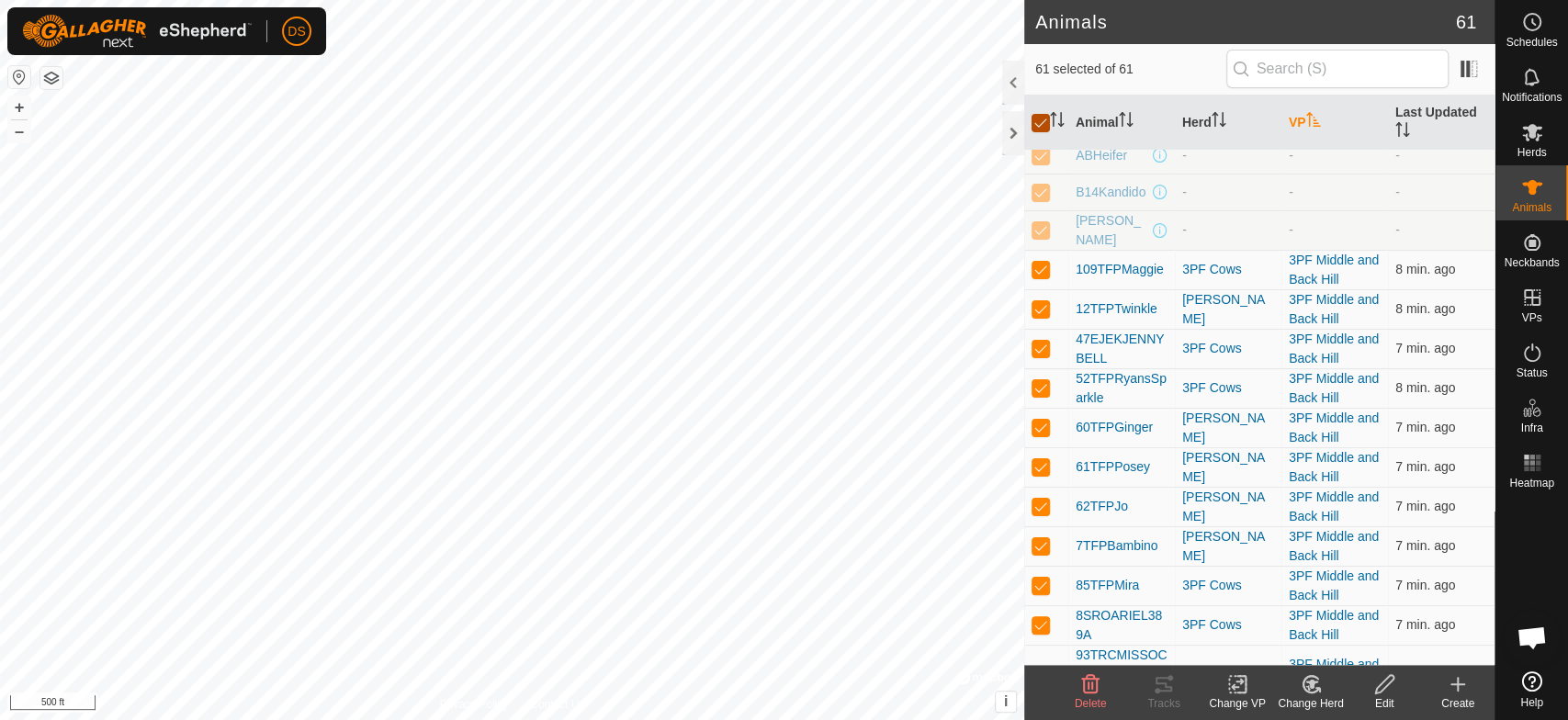
checkbox input "false"
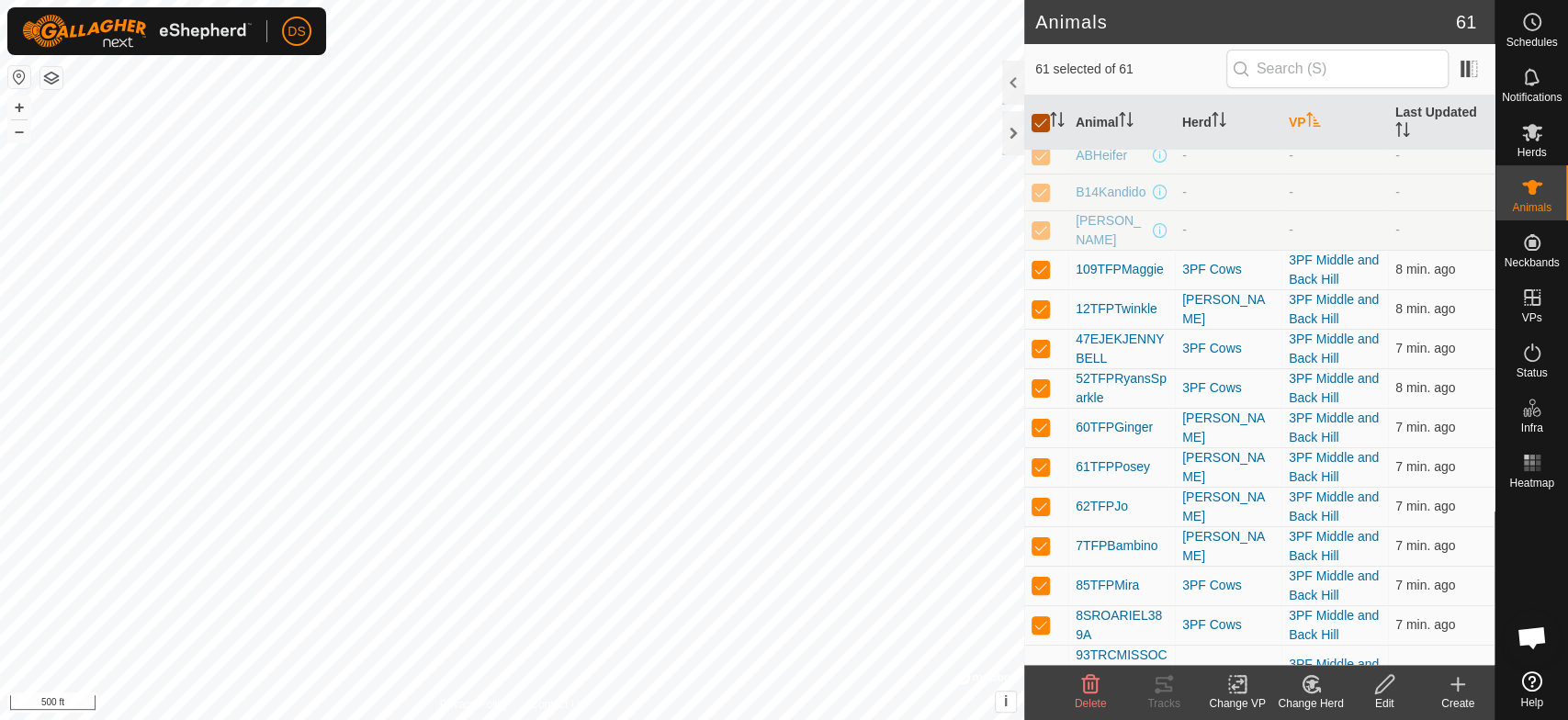
checkbox input "false"
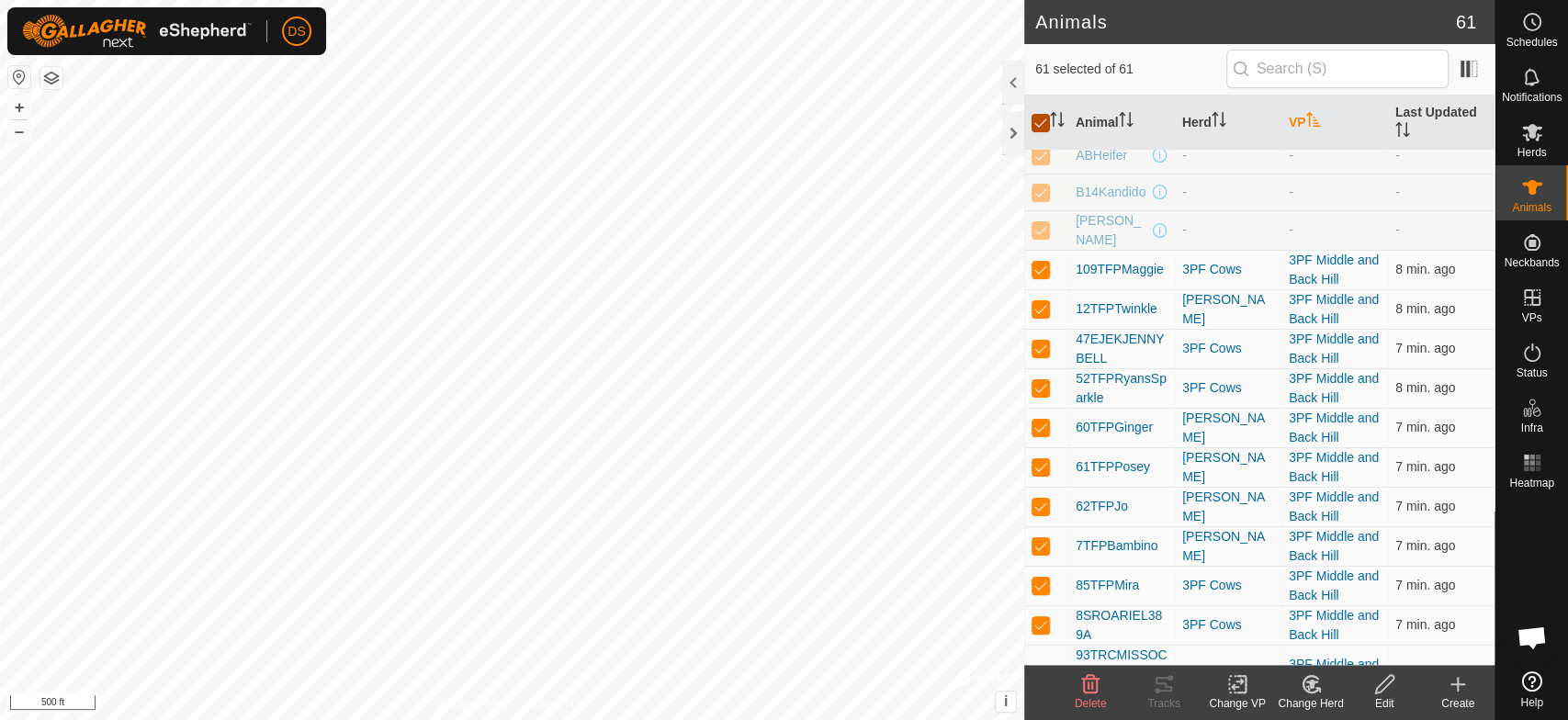
checkbox input "false"
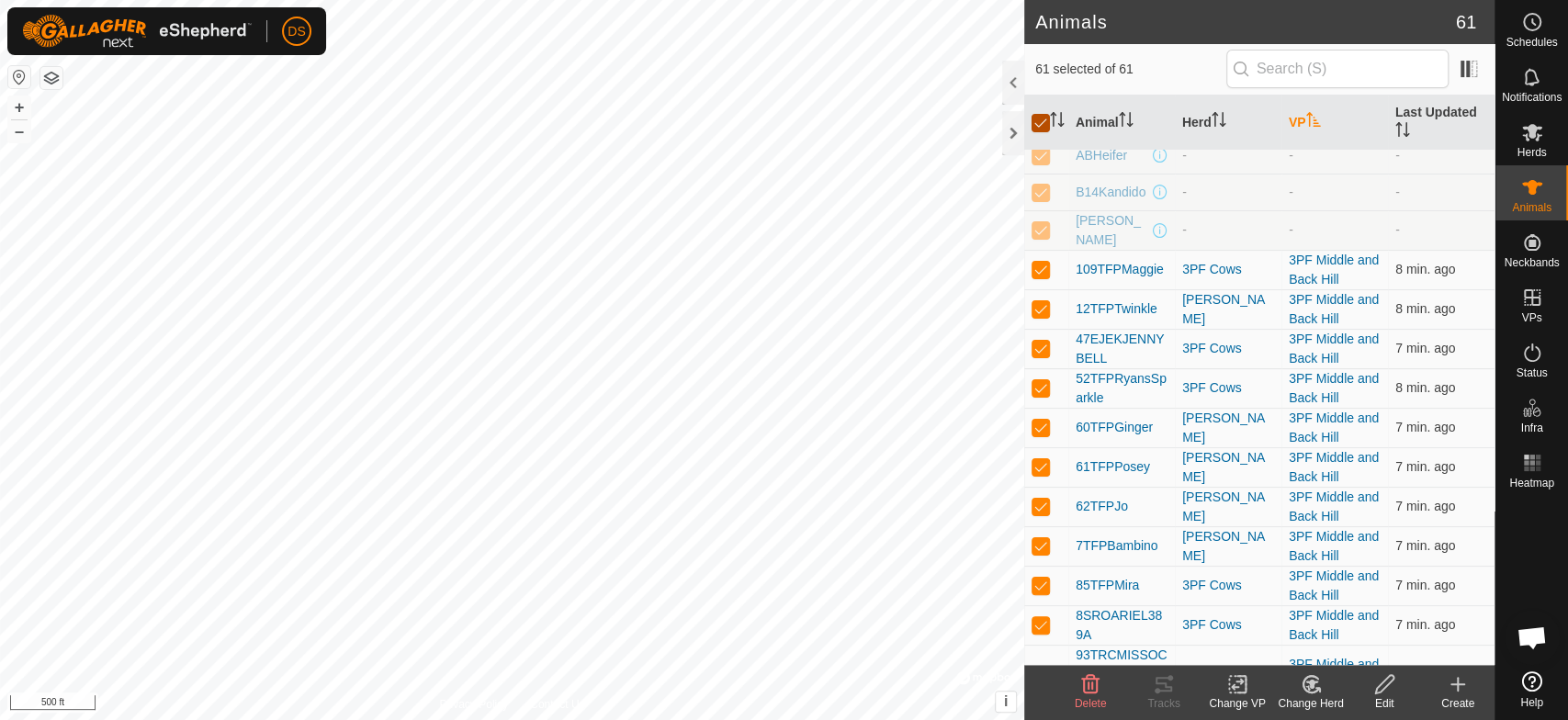
checkbox input "false"
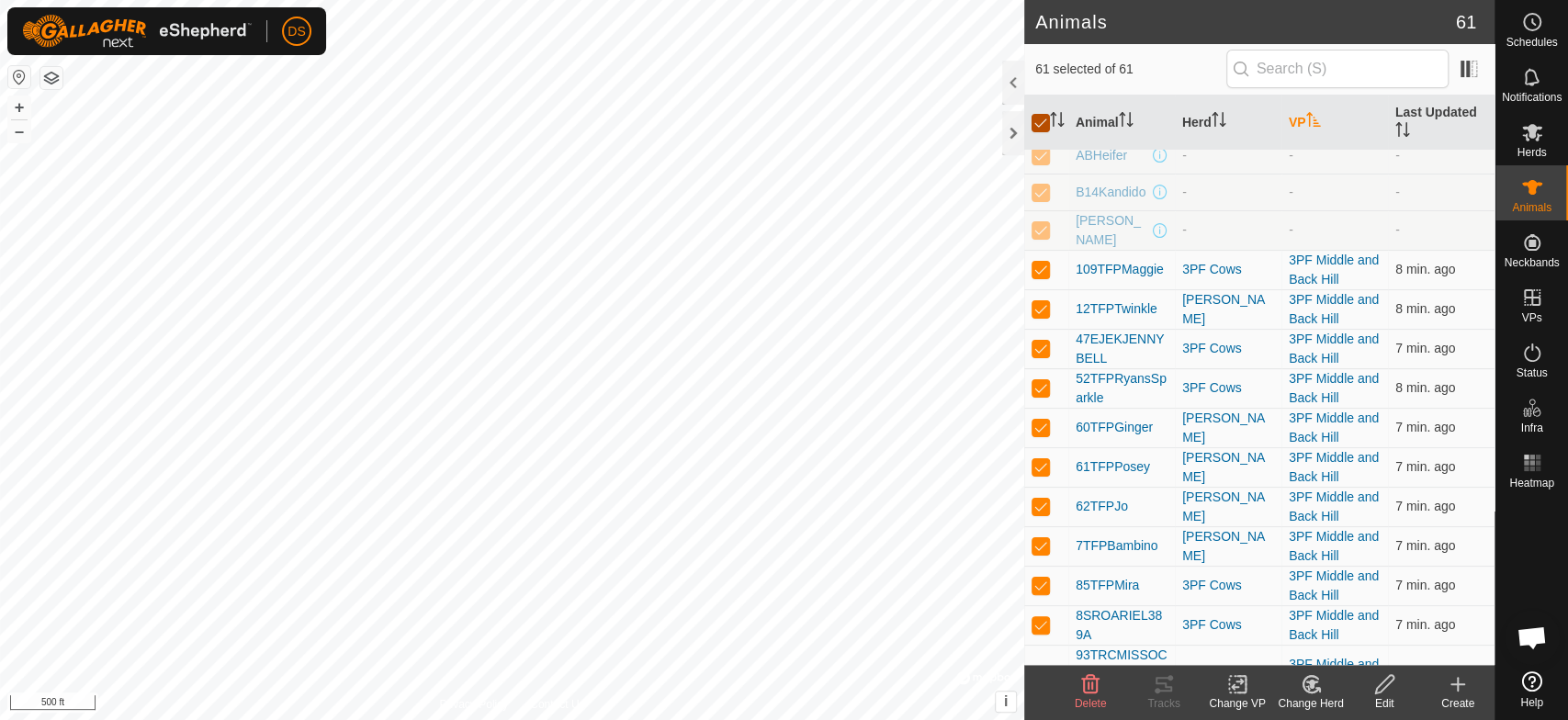
checkbox input "false"
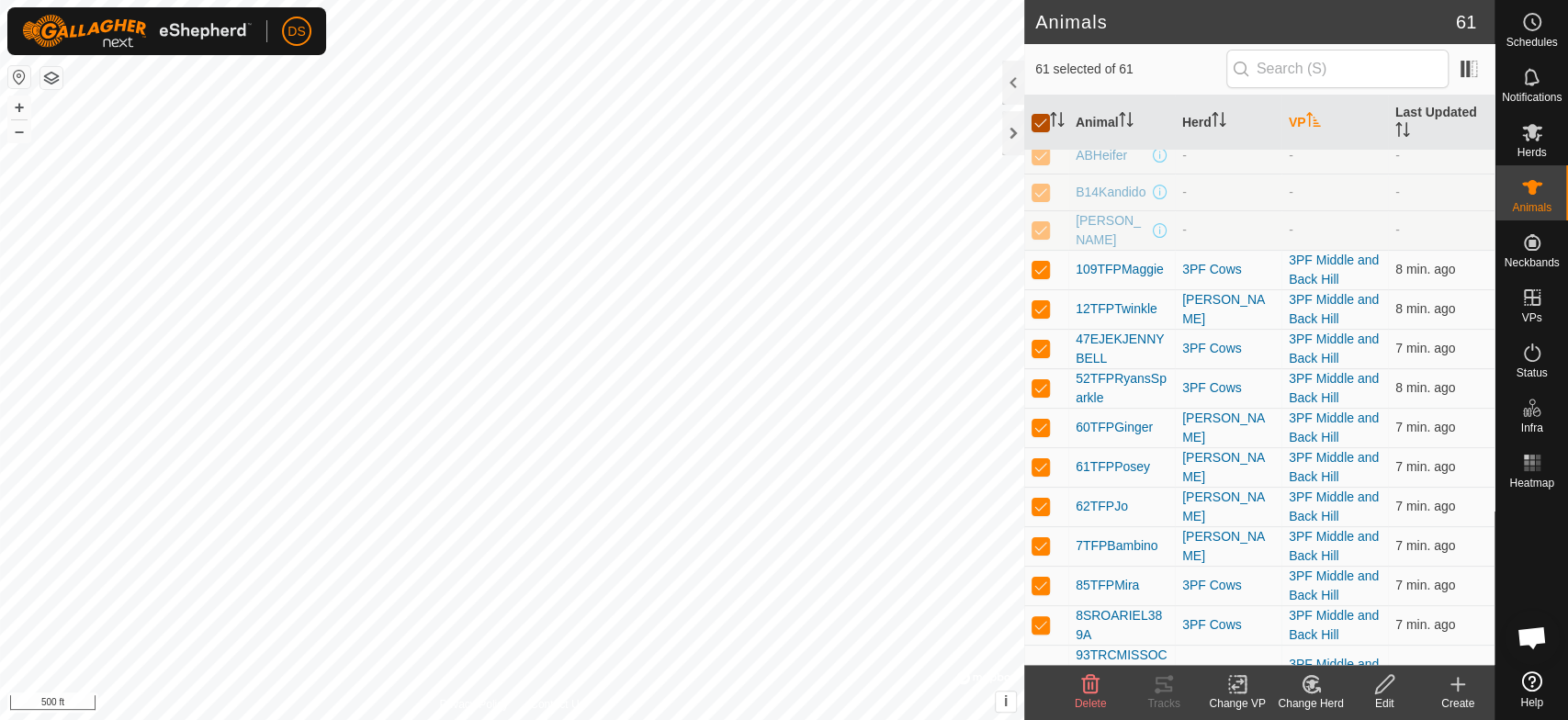
checkbox input "false"
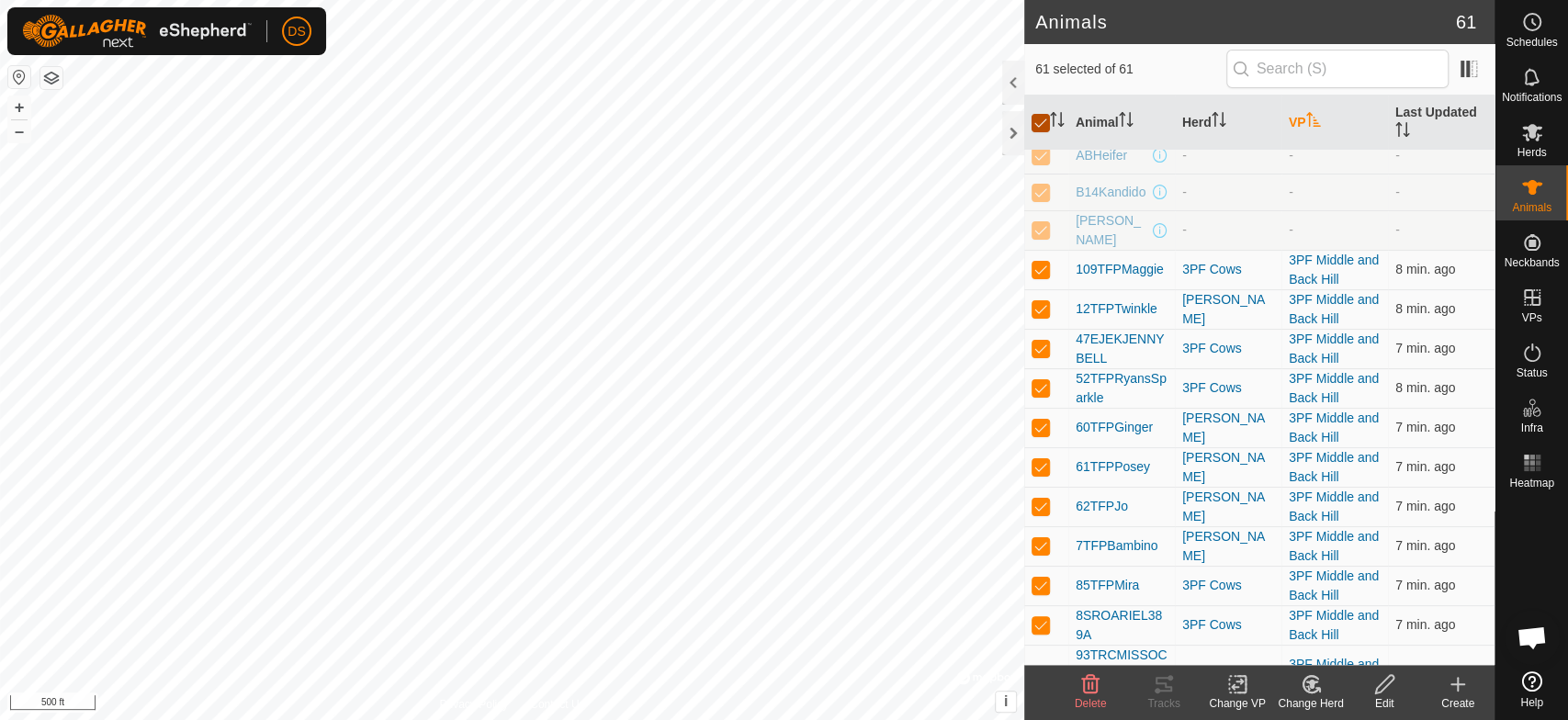
checkbox input "false"
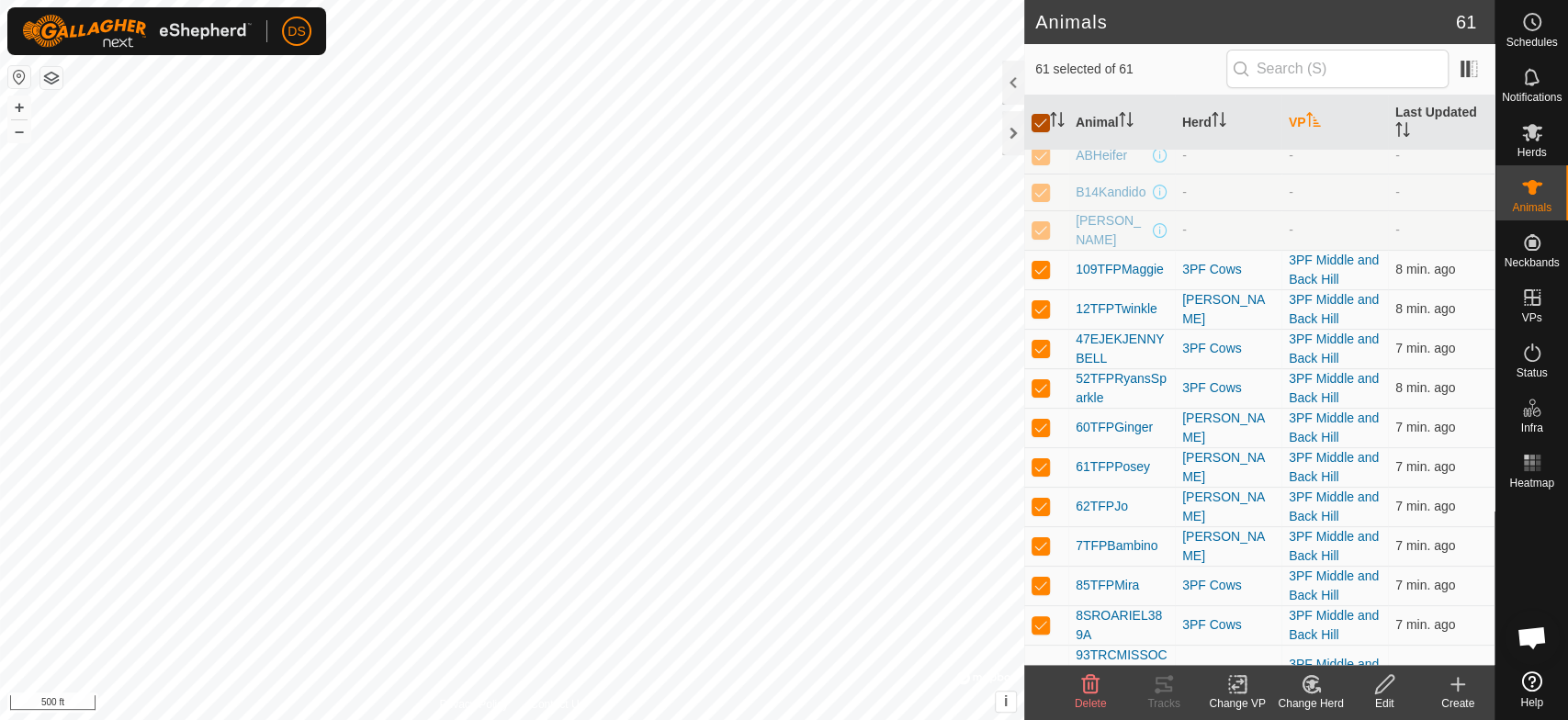
checkbox input "false"
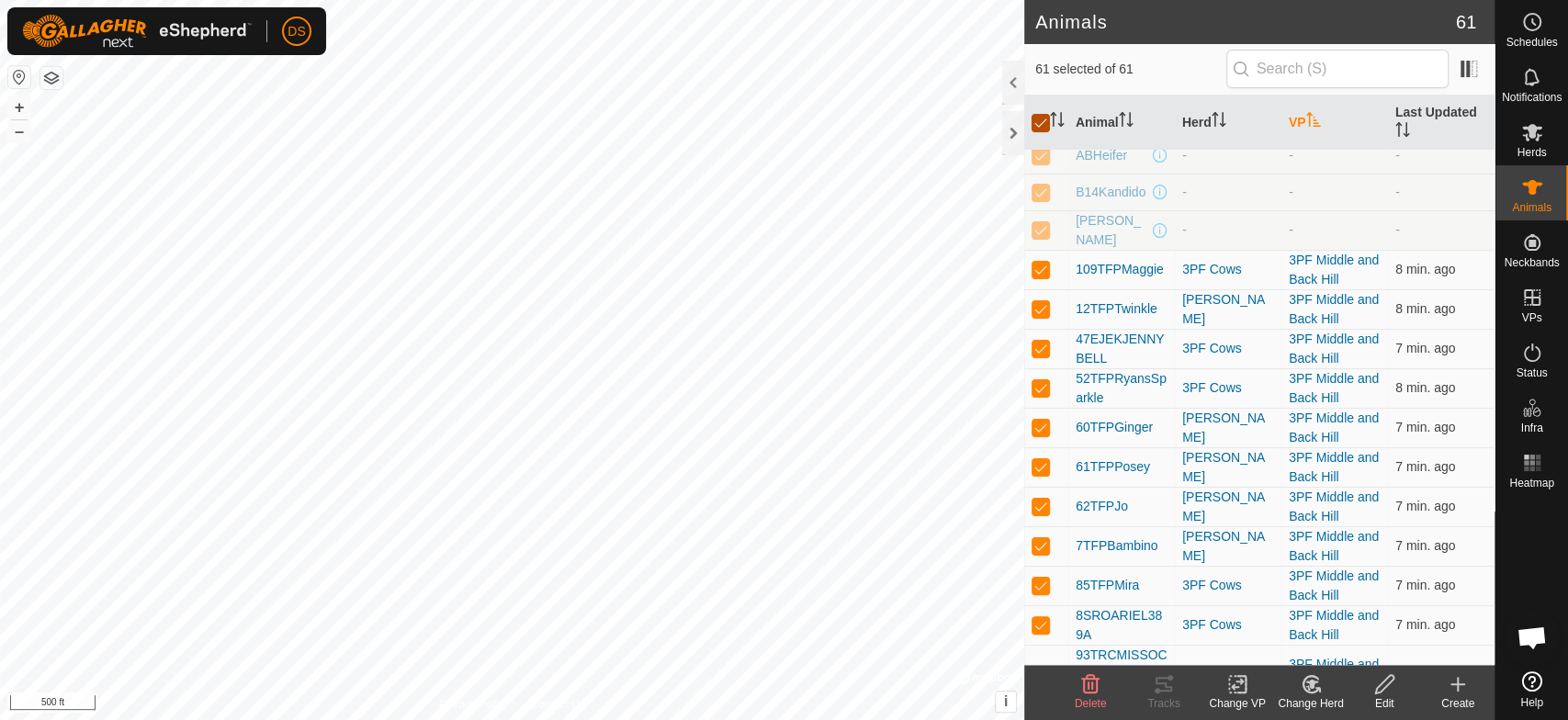
checkbox input "false"
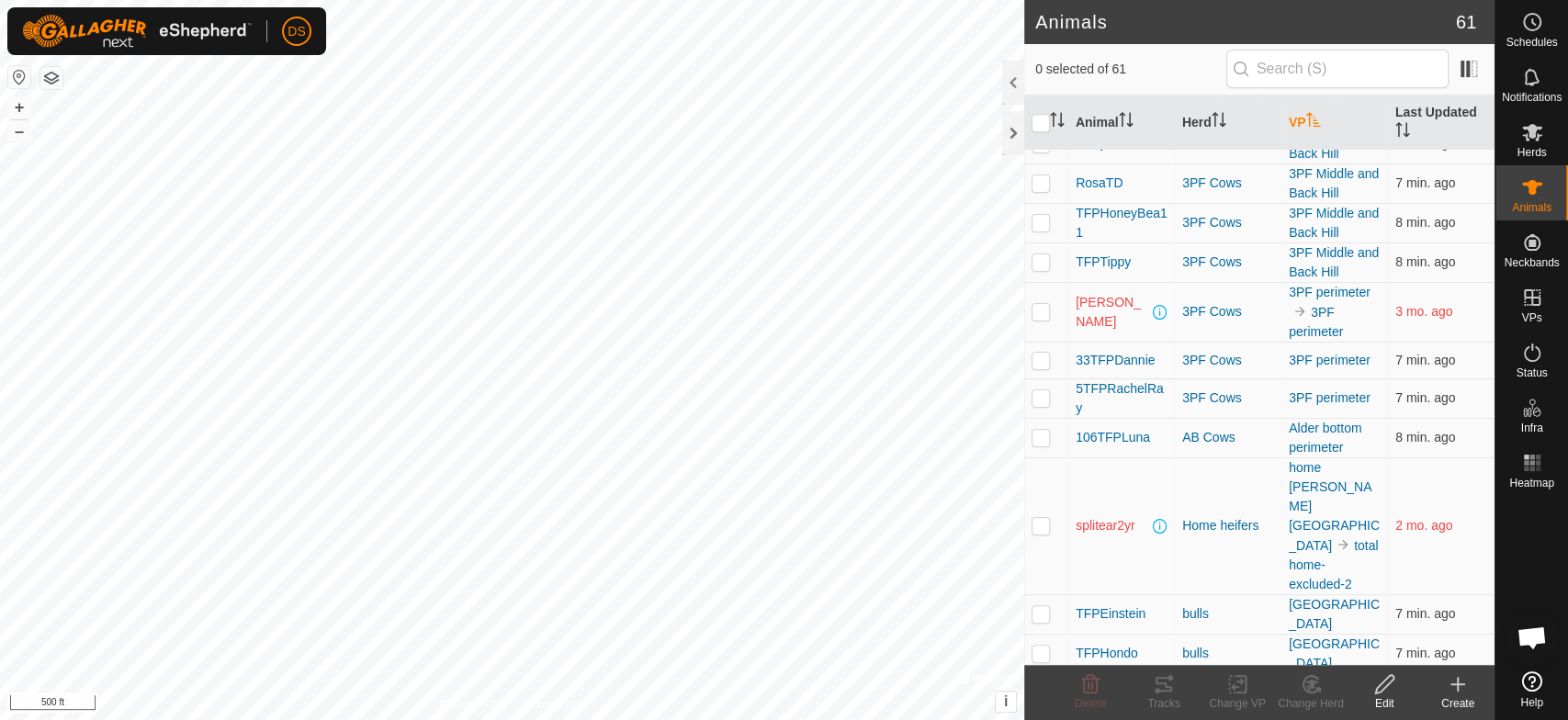
scroll to position [1021, 0]
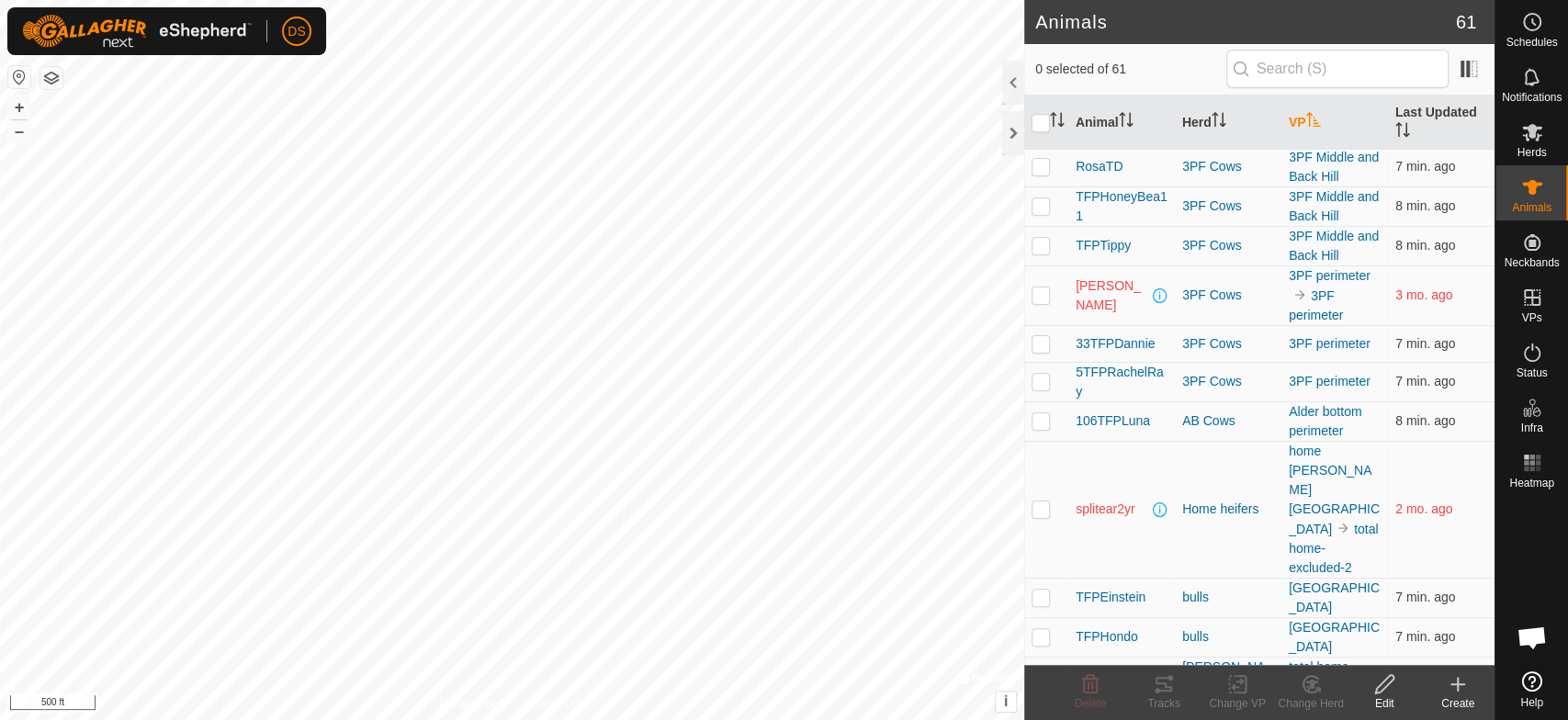
click at [1042, 288] on p-checkbox at bounding box center [1042, 295] width 19 height 15
checkbox input "true"
click at [1161, 689] on icon at bounding box center [1164, 684] width 22 height 22
